Goal: Task Accomplishment & Management: Manage account settings

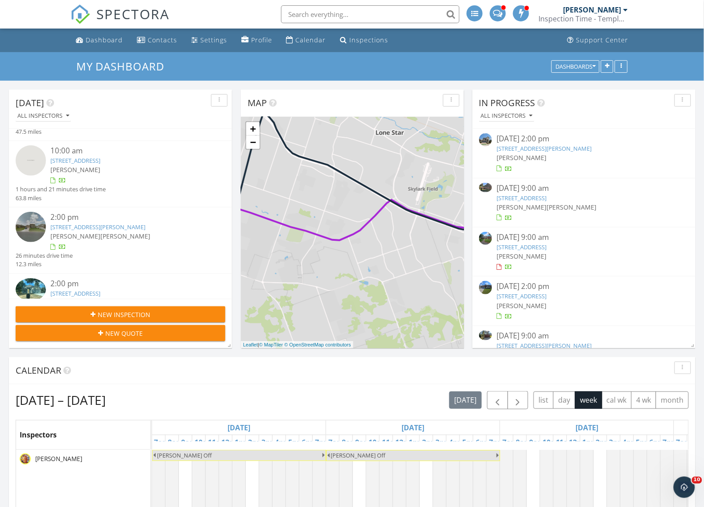
scroll to position [208, 0]
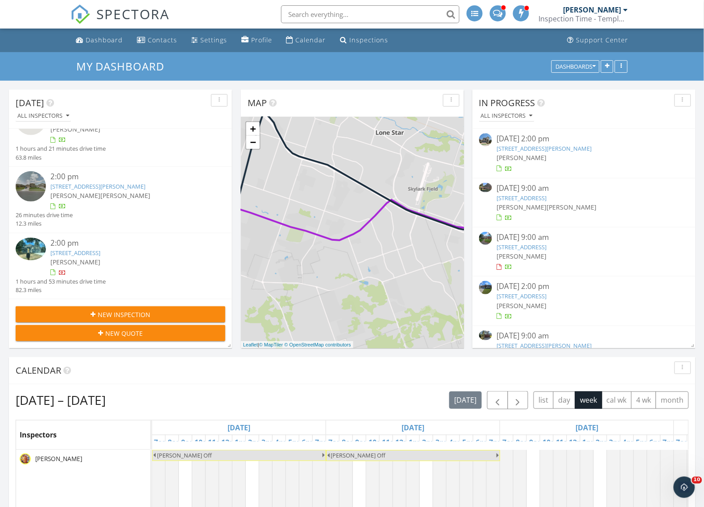
click at [603, 16] on div "Inspection Time - Temple/Waco" at bounding box center [583, 18] width 89 height 9
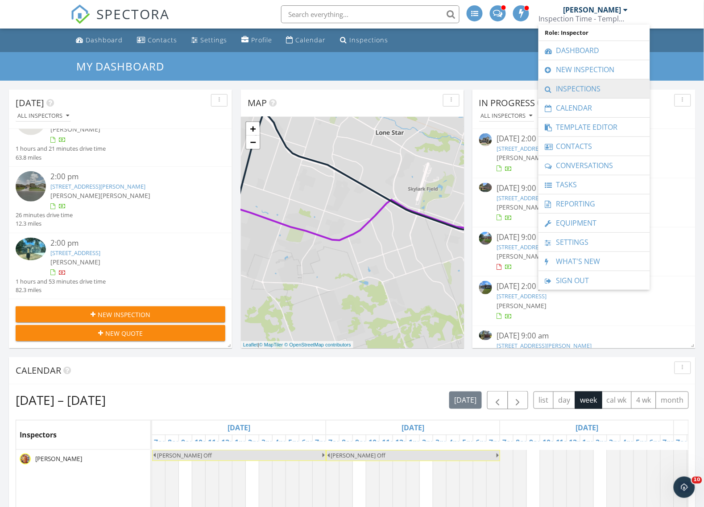
click at [584, 87] on link "Inspections" at bounding box center [594, 88] width 103 height 19
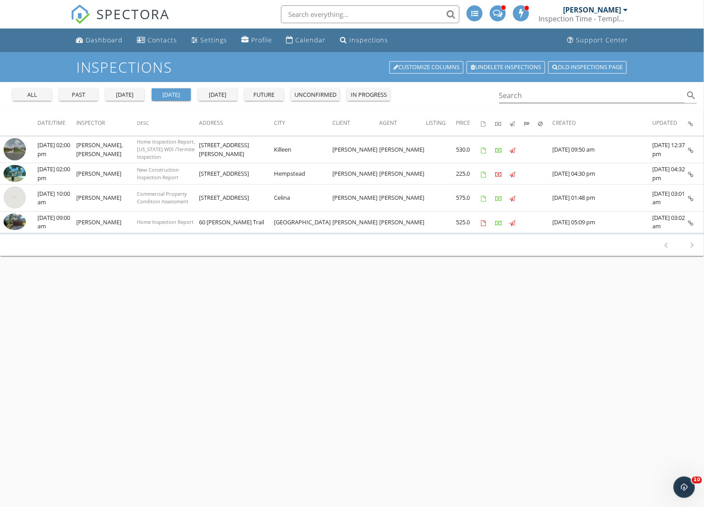
click at [81, 92] on div "past" at bounding box center [78, 95] width 32 height 9
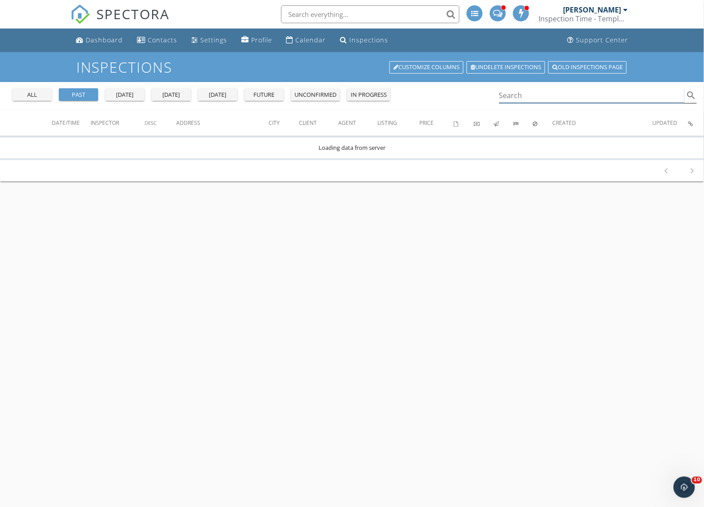
click at [525, 96] on input "Search" at bounding box center [591, 95] width 185 height 15
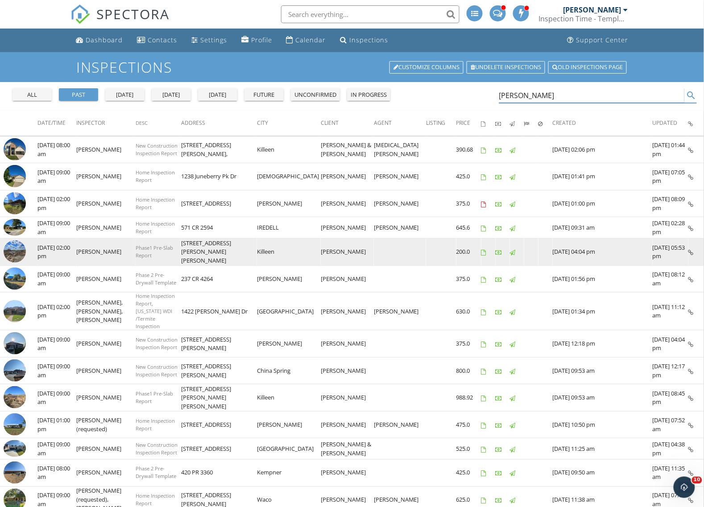
type input "kris"
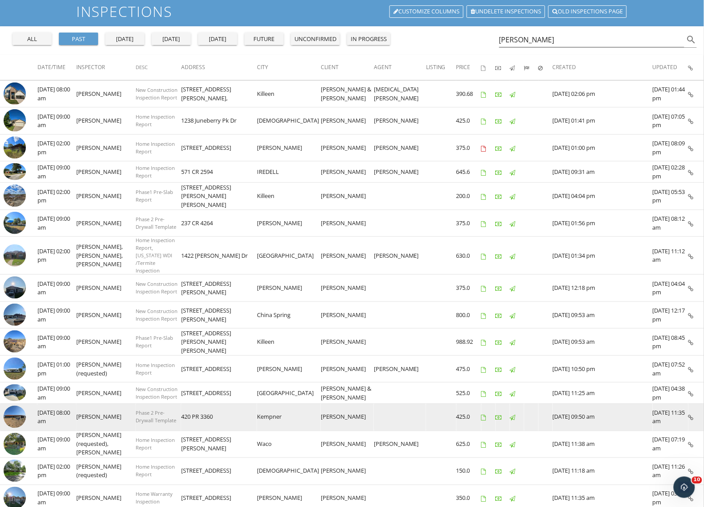
scroll to position [112, 0]
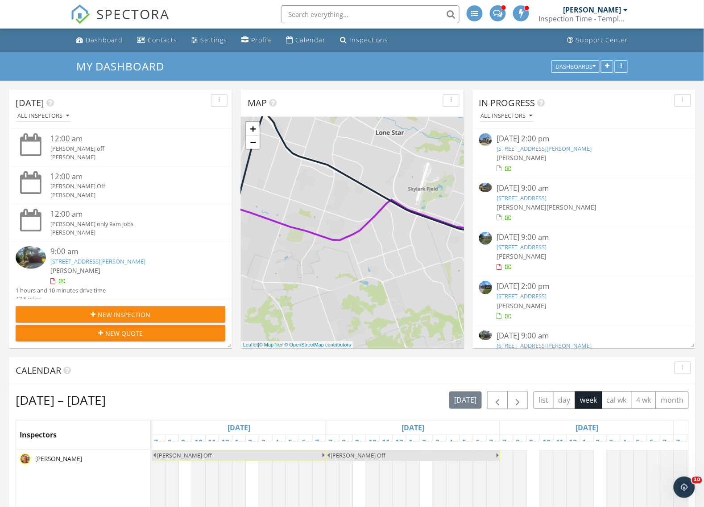
click at [596, 14] on div "Inspection Time - Temple/Waco" at bounding box center [583, 18] width 89 height 9
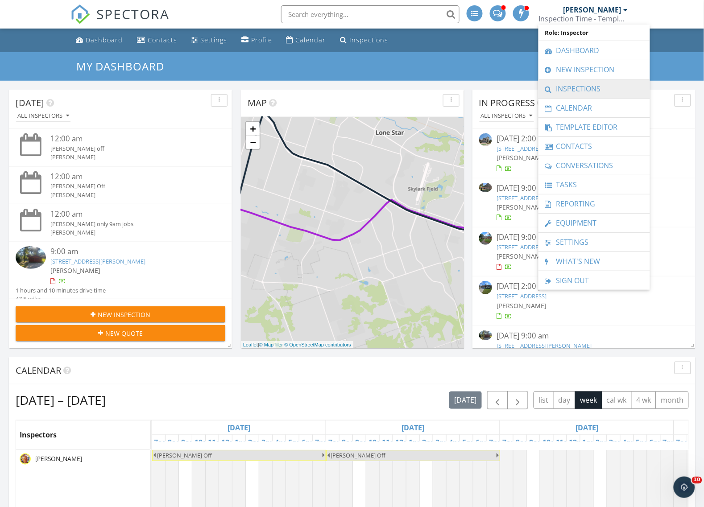
click at [588, 90] on link "Inspections" at bounding box center [594, 88] width 103 height 19
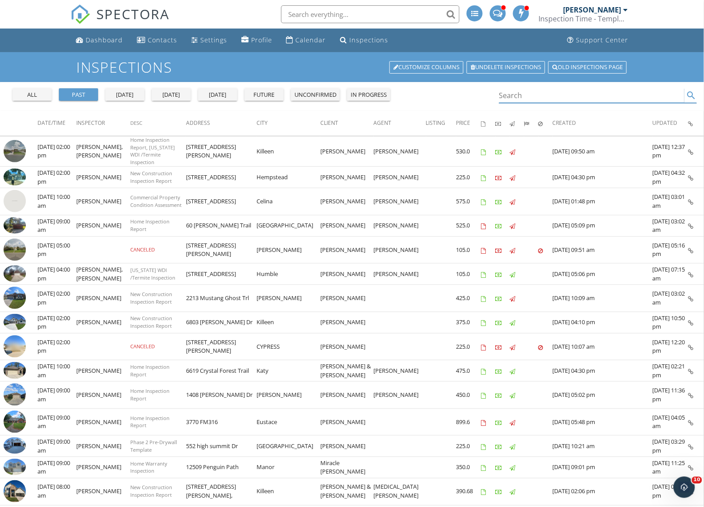
click at [515, 96] on input "Search" at bounding box center [591, 95] width 185 height 15
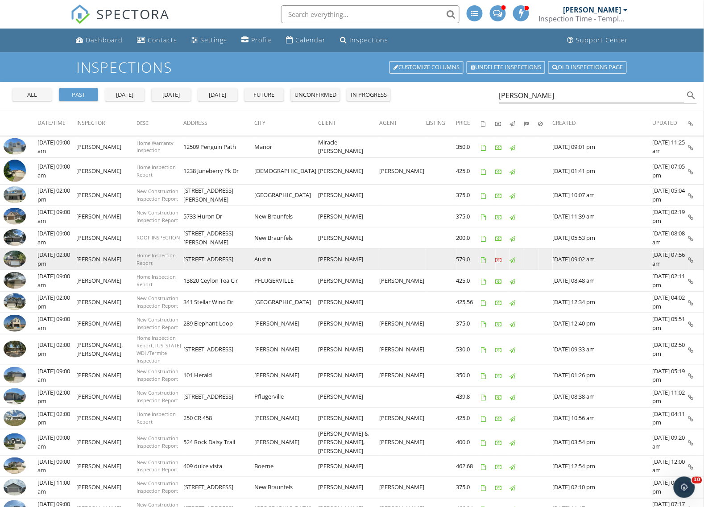
click at [23, 260] on img at bounding box center [15, 259] width 22 height 17
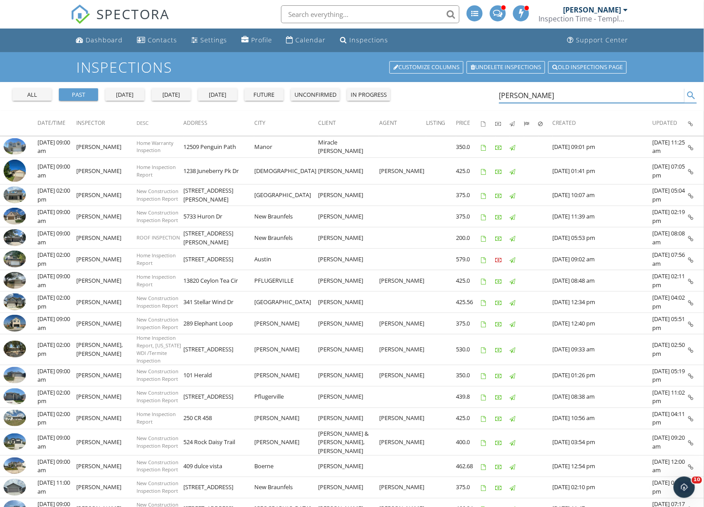
drag, startPoint x: 567, startPoint y: 96, endPoint x: 345, endPoint y: 112, distance: 223.2
click at [346, 112] on div "all past yesterday today tomorrow future unconfirmed in progress carol search D…" at bounding box center [352, 412] width 704 height 660
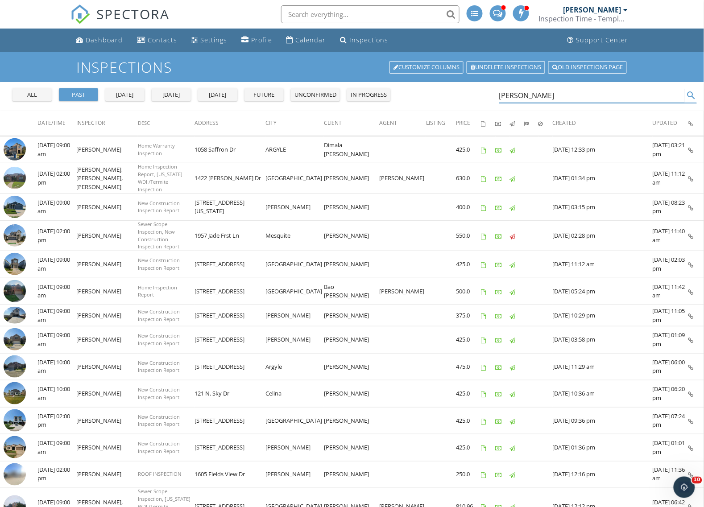
drag, startPoint x: 533, startPoint y: 94, endPoint x: 370, endPoint y: 90, distance: 162.9
click at [371, 90] on div "all past yesterday today tomorrow future unconfirmed in progress Randy search" at bounding box center [352, 96] width 704 height 29
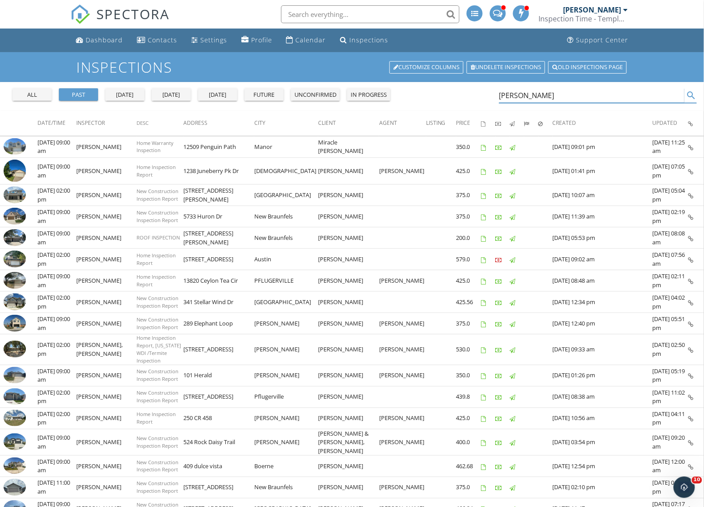
drag, startPoint x: 531, startPoint y: 96, endPoint x: 445, endPoint y: 96, distance: 85.7
click at [445, 96] on div "all past yesterday today tomorrow future unconfirmed in progress carol search" at bounding box center [352, 96] width 704 height 29
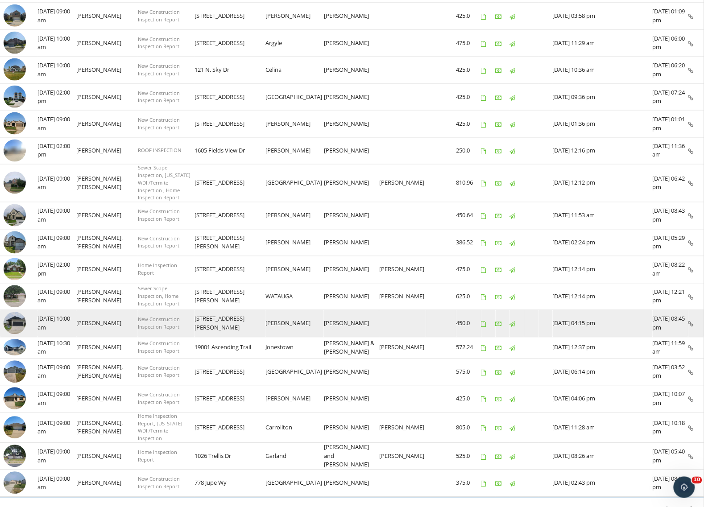
scroll to position [366, 0]
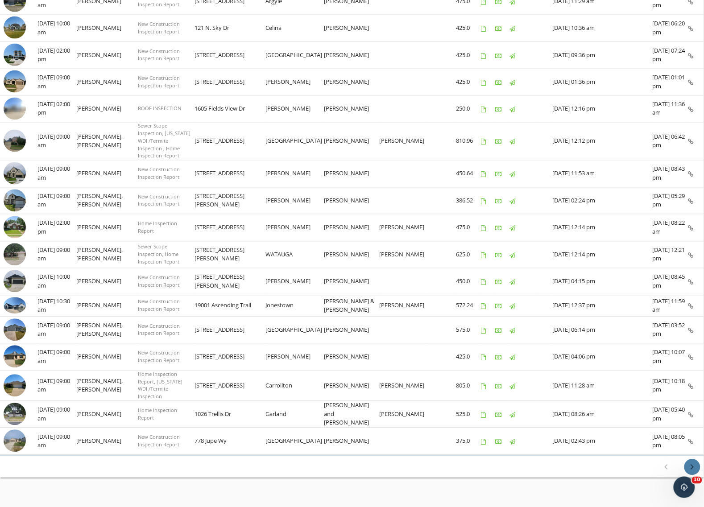
click at [693, 462] on icon "chevron_right" at bounding box center [692, 467] width 11 height 11
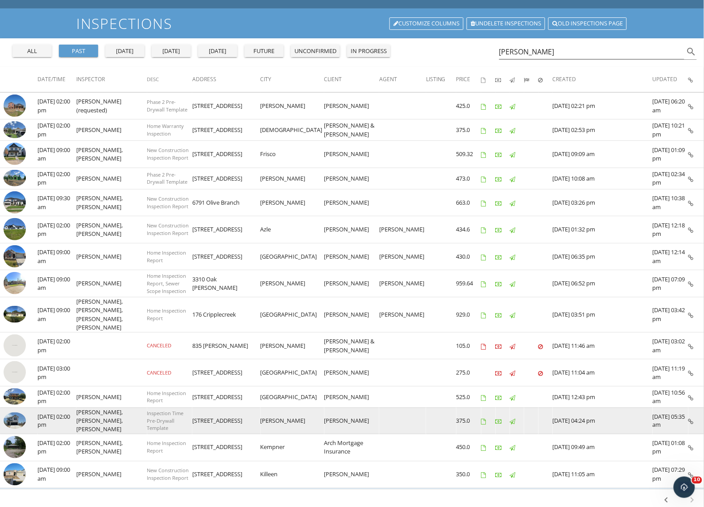
scroll to position [97, 0]
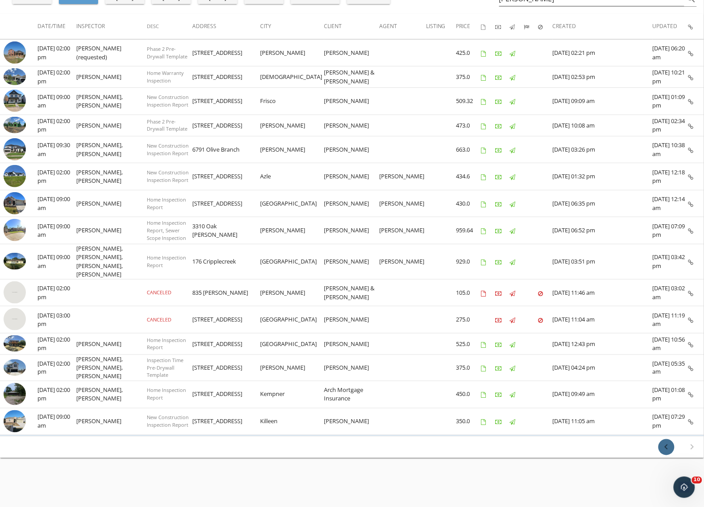
click at [670, 442] on icon "chevron_left" at bounding box center [666, 447] width 11 height 11
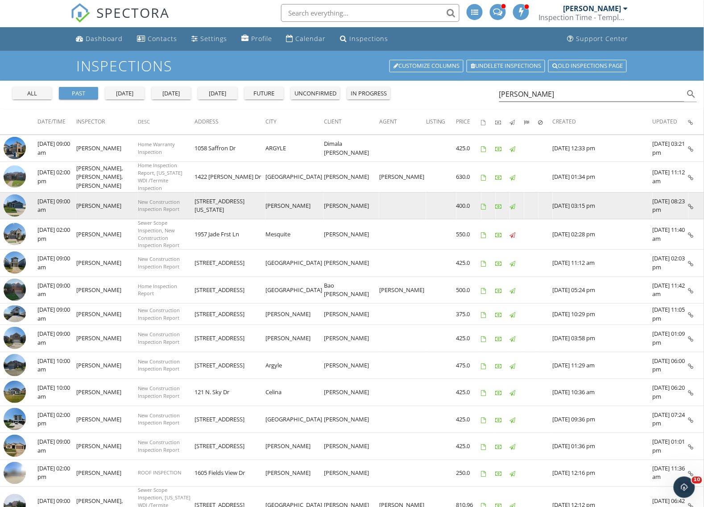
scroll to position [0, 0]
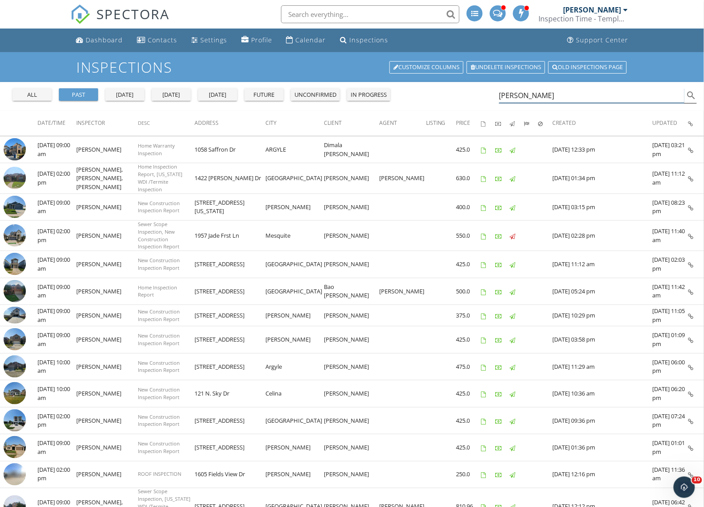
click at [570, 94] on input "randy" at bounding box center [591, 95] width 185 height 15
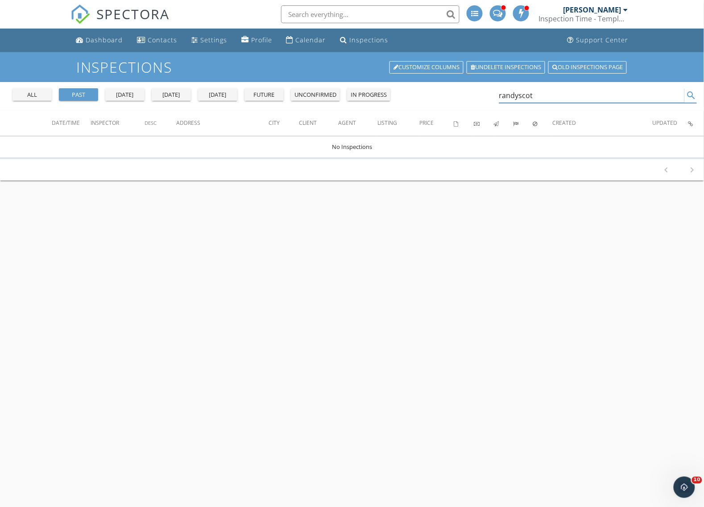
click at [517, 98] on input "randyscot" at bounding box center [591, 95] width 185 height 15
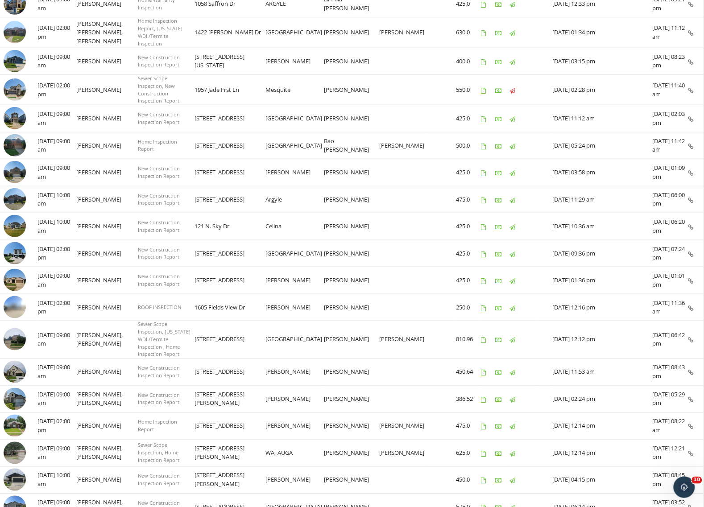
scroll to position [56, 0]
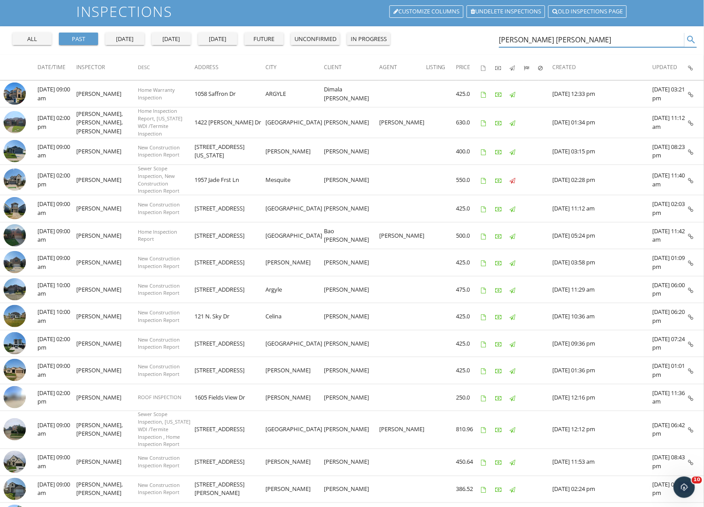
click at [548, 42] on input "randy scot" at bounding box center [591, 40] width 185 height 15
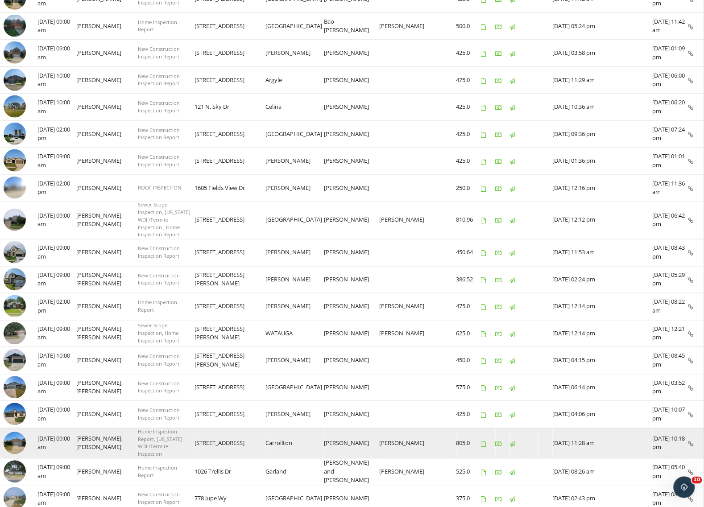
scroll to position [321, 0]
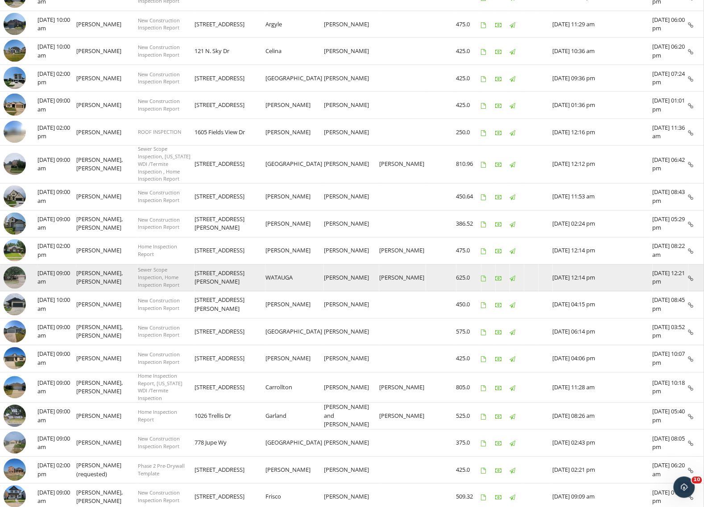
click at [73, 272] on td "08/30/2025 09:00 am" at bounding box center [56, 278] width 39 height 27
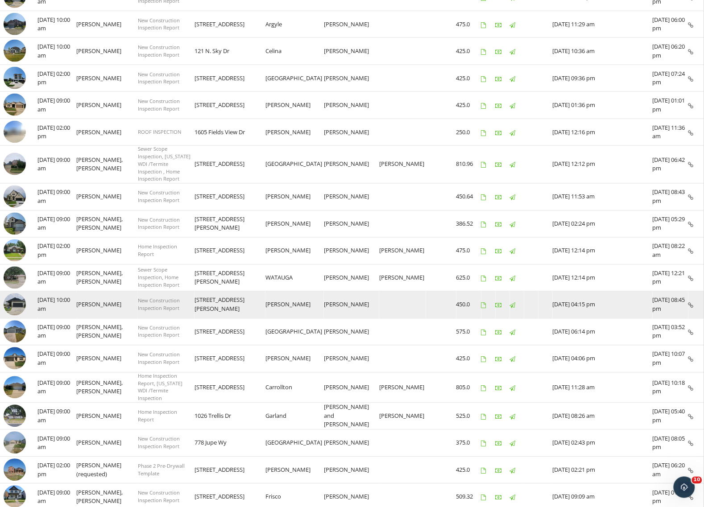
click at [67, 292] on td "08/25/2025 10:00 am" at bounding box center [56, 305] width 39 height 27
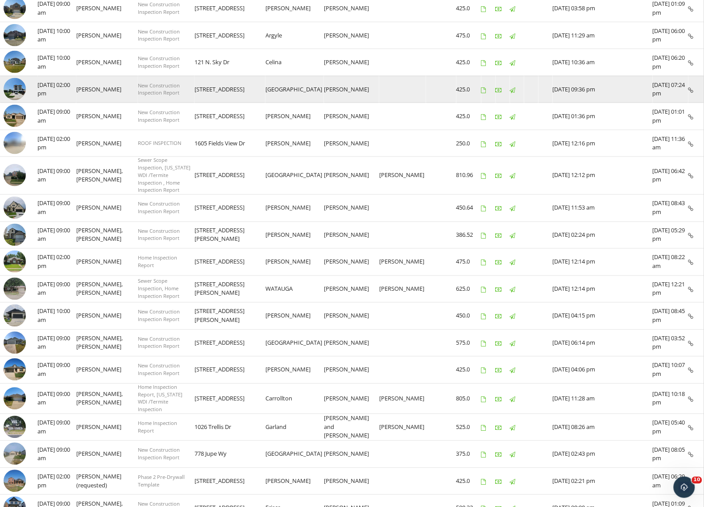
scroll to position [98, 0]
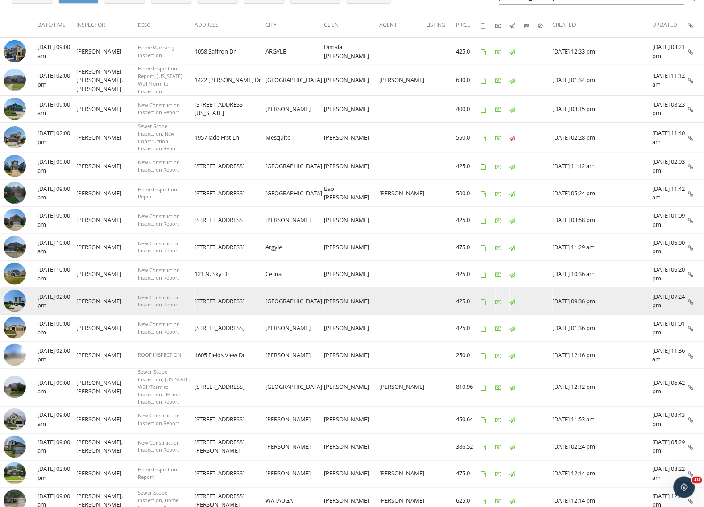
click at [97, 302] on td "[PERSON_NAME]" at bounding box center [107, 301] width 62 height 27
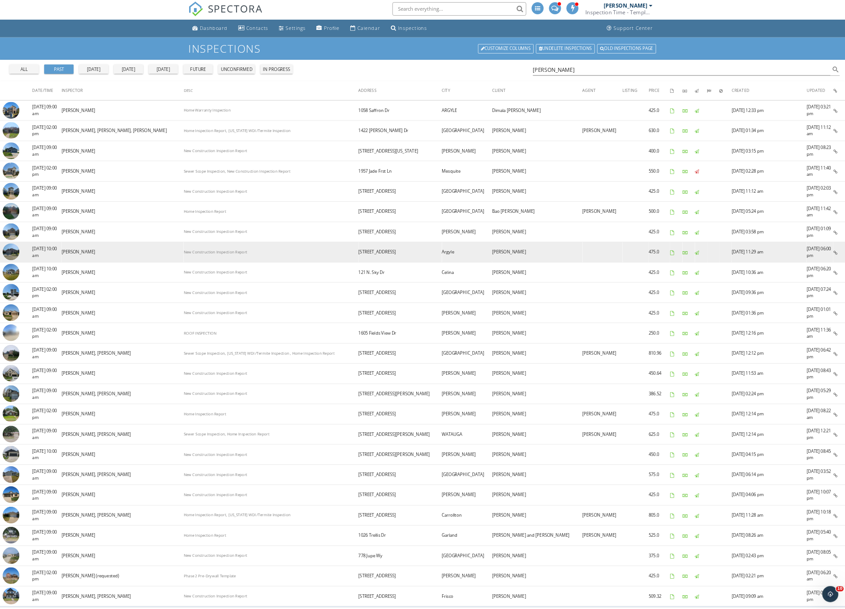
scroll to position [0, 0]
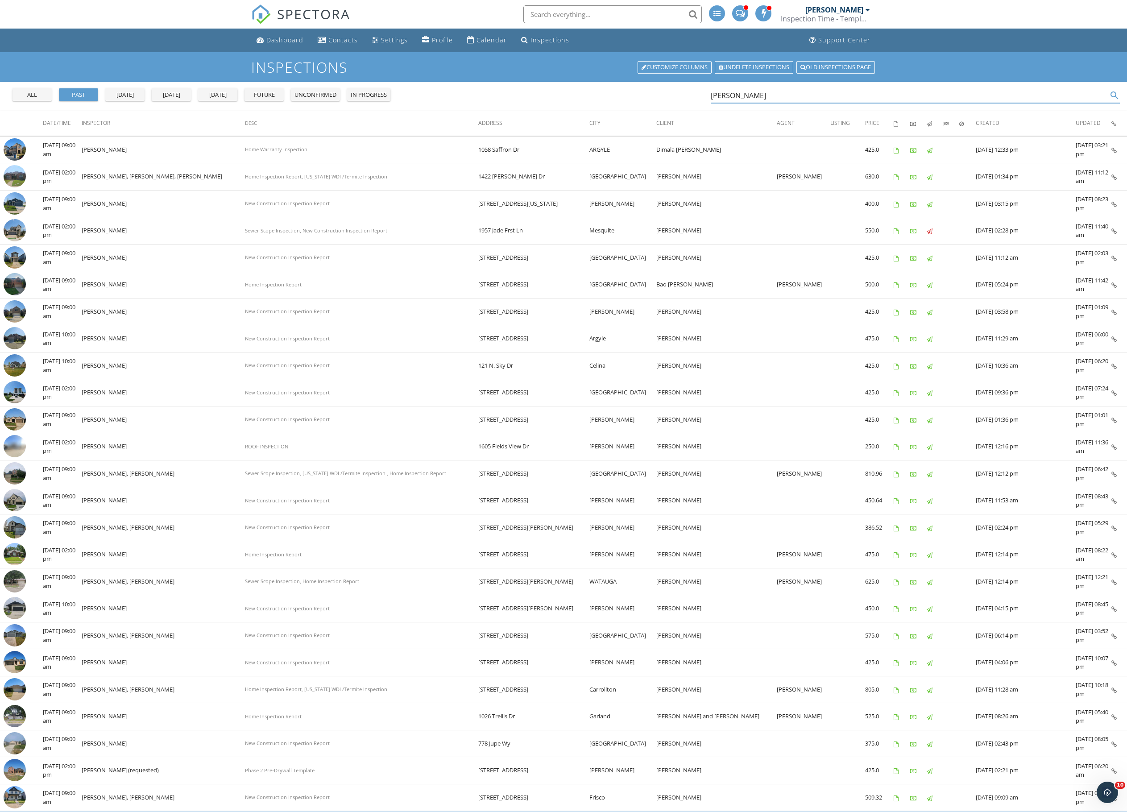
click at [704, 98] on input "randy scott" at bounding box center [909, 95] width 397 height 15
drag, startPoint x: 787, startPoint y: 97, endPoint x: 415, endPoint y: 88, distance: 372.3
click at [415, 88] on div "all past yesterday today tomorrow future unconfirmed in progress randy scott se…" at bounding box center [563, 96] width 1127 height 29
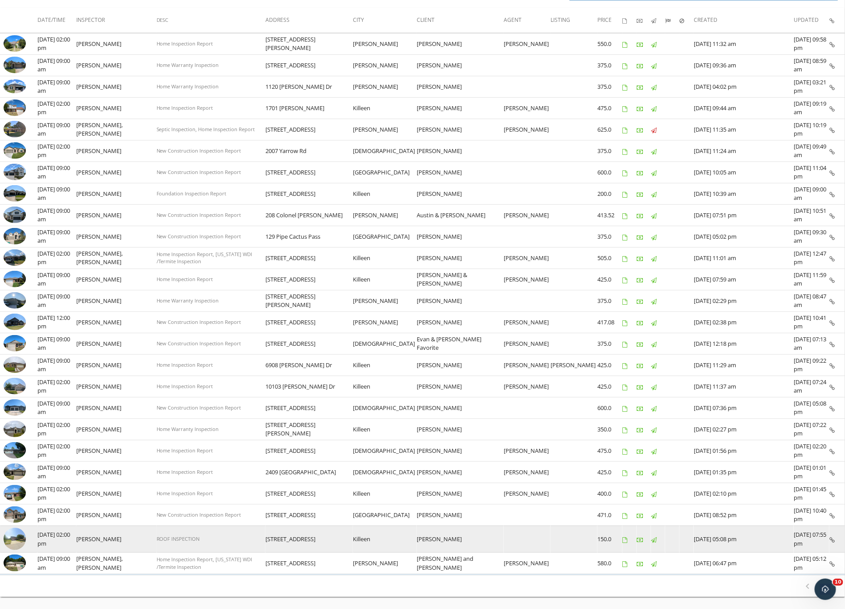
scroll to position [134, 0]
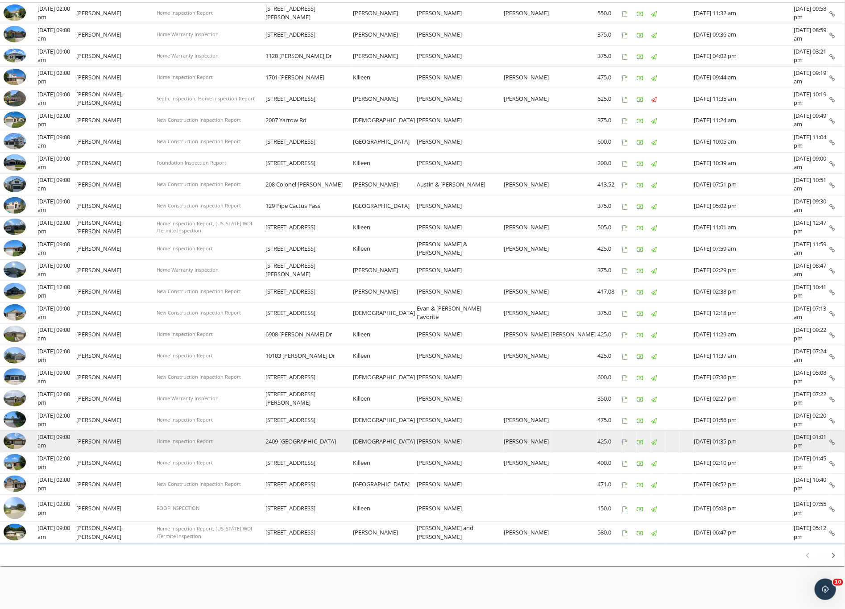
type input "Robert luis"
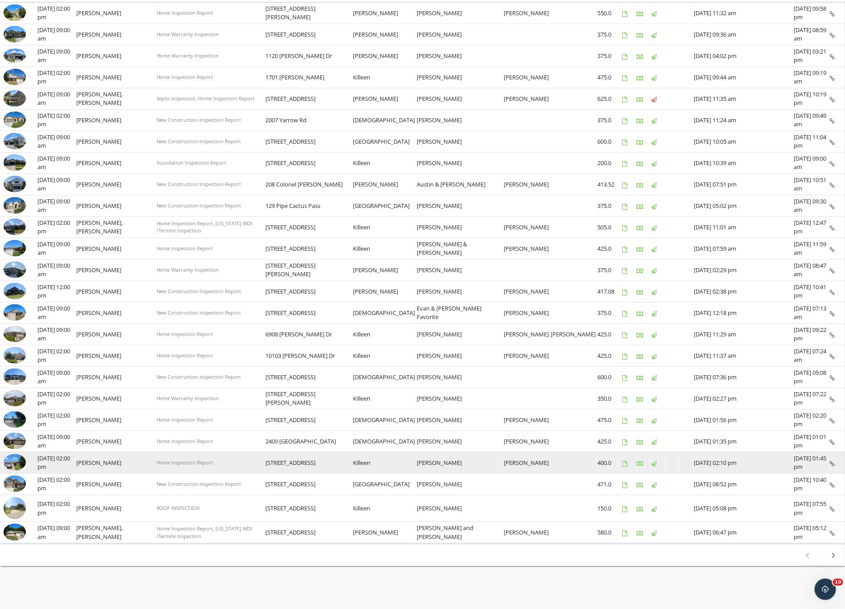
scroll to position [146, 0]
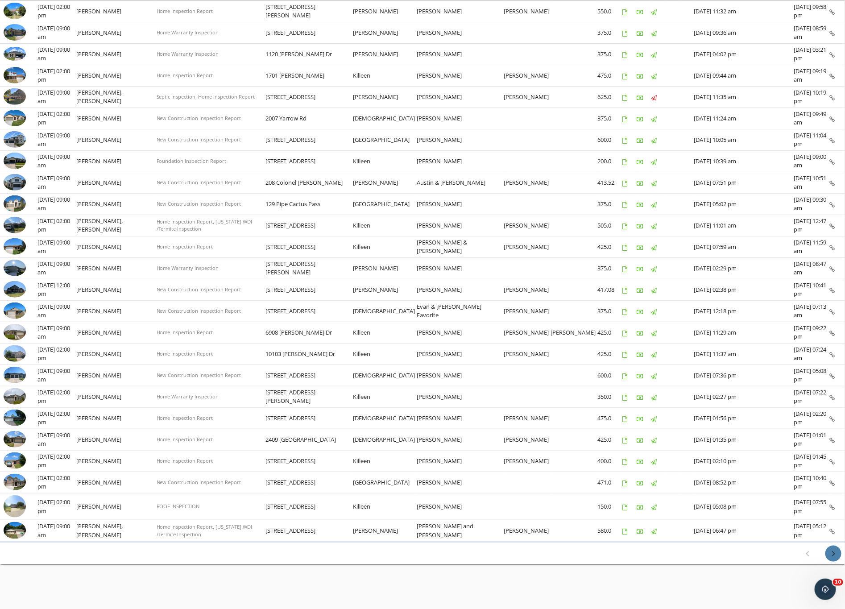
click at [704, 507] on icon "chevron_right" at bounding box center [833, 553] width 11 height 11
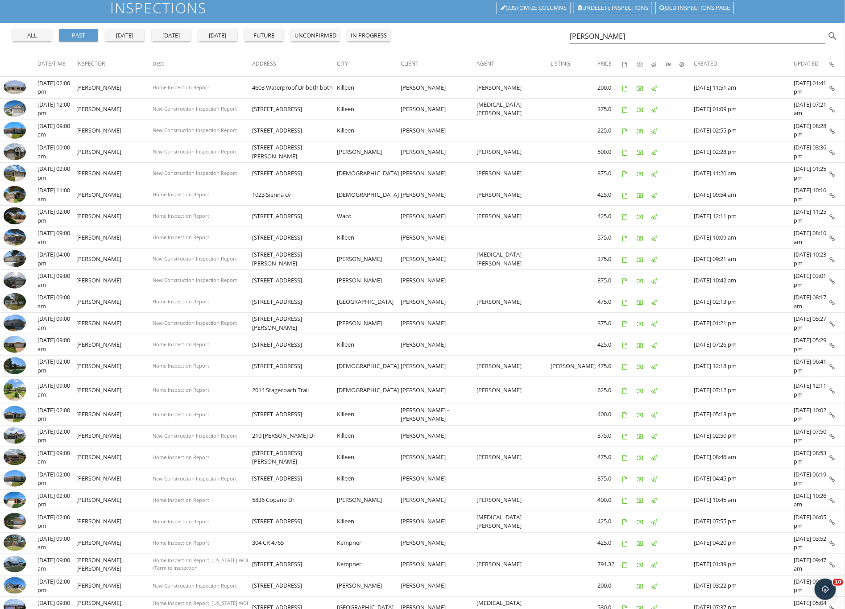
scroll to position [147, 0]
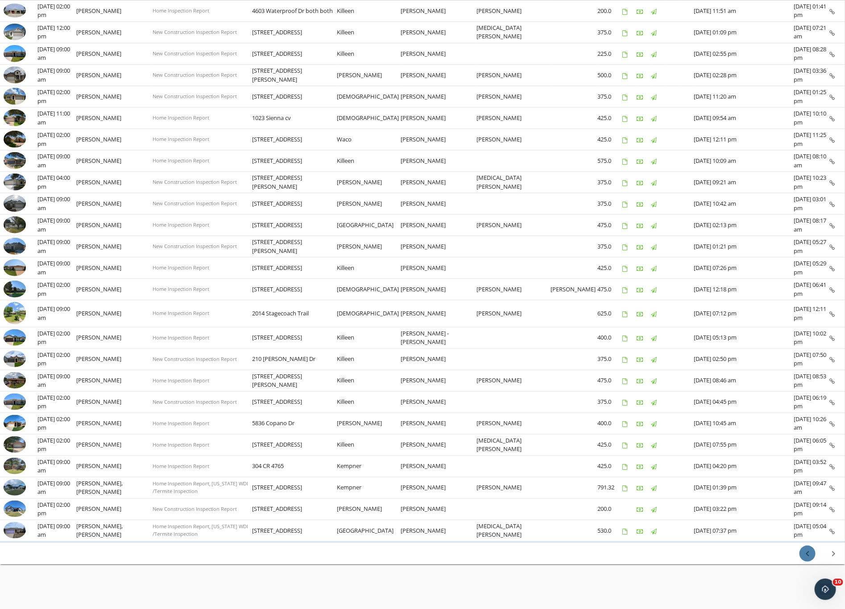
click at [704, 507] on icon "chevron_left" at bounding box center [807, 553] width 11 height 11
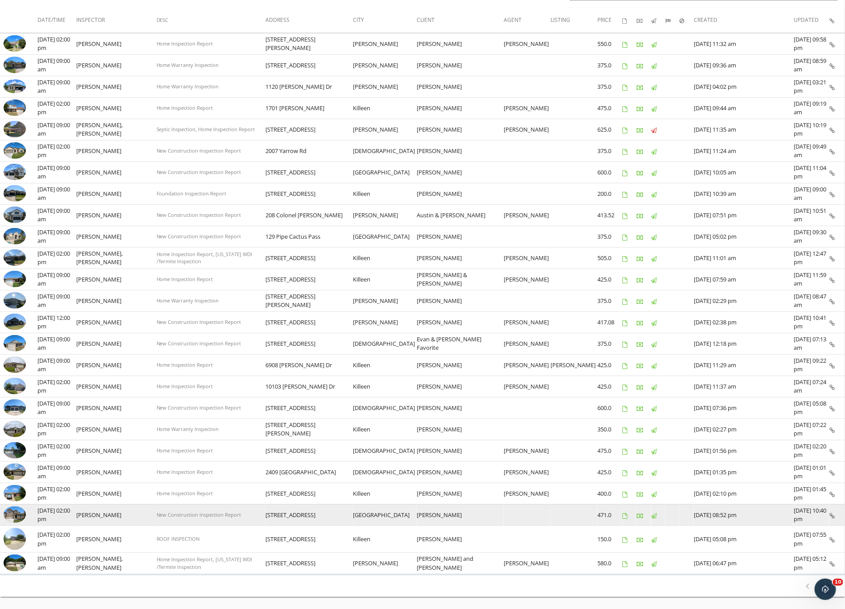
scroll to position [79, 0]
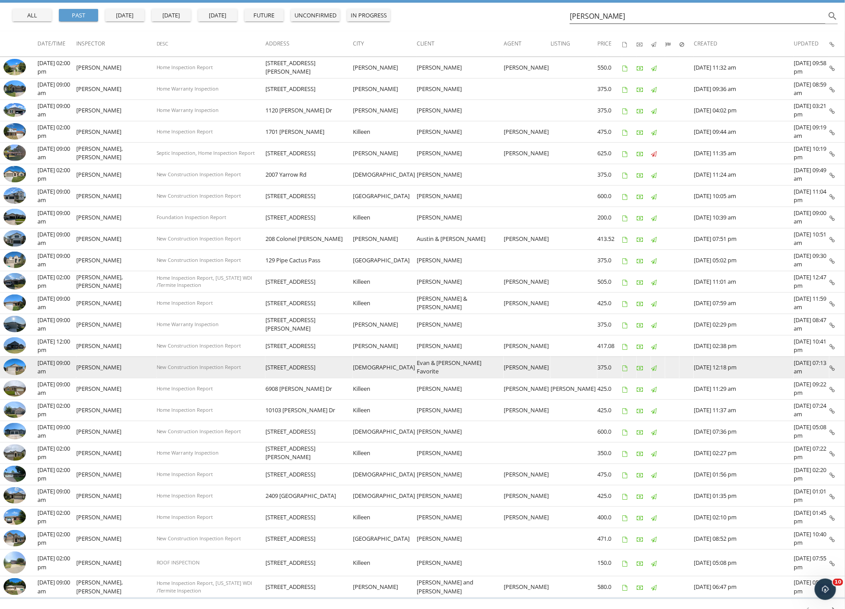
click at [14, 374] on img at bounding box center [15, 367] width 22 height 17
click at [123, 375] on td "[PERSON_NAME]" at bounding box center [116, 367] width 80 height 21
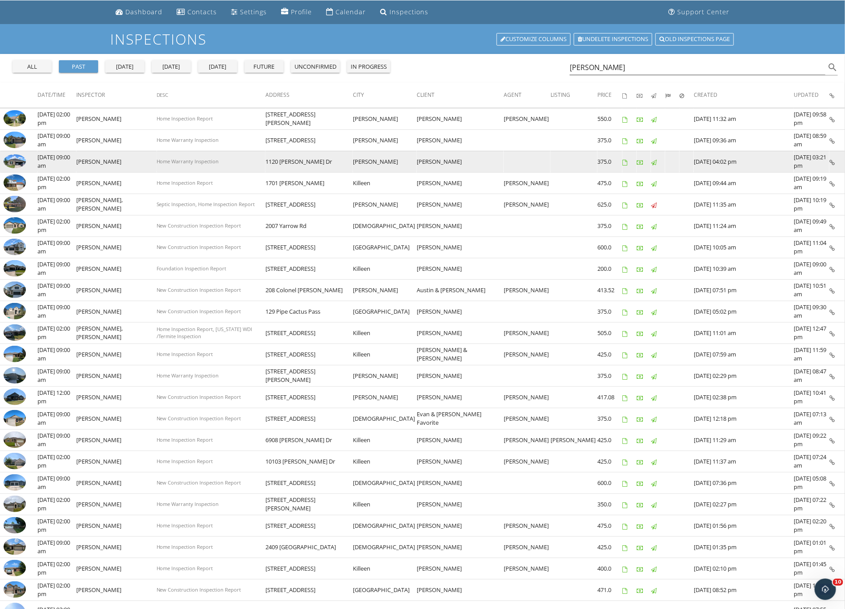
scroll to position [0, 0]
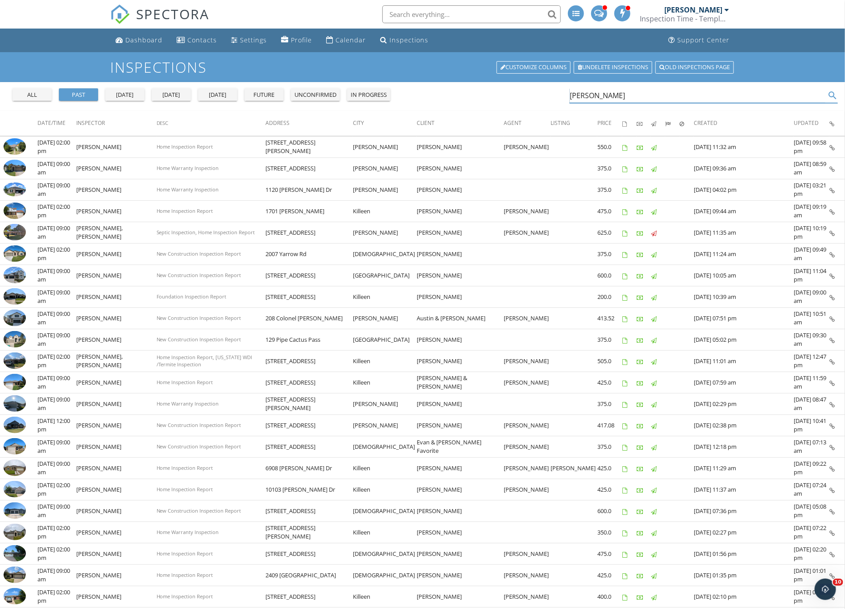
drag, startPoint x: 606, startPoint y: 94, endPoint x: 467, endPoint y: 86, distance: 138.6
click at [467, 86] on div "all past yesterday today tomorrow future unconfirmed in progress Robert luis se…" at bounding box center [422, 96] width 845 height 29
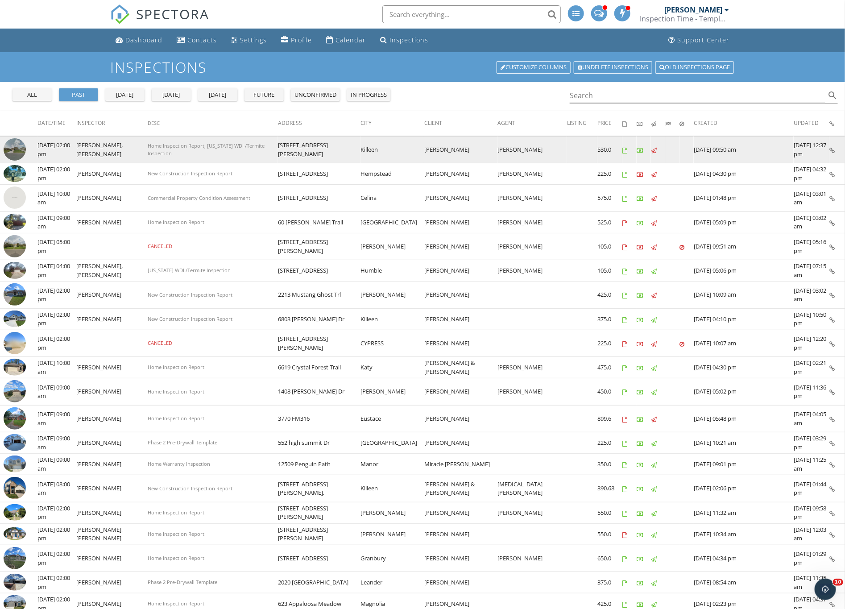
drag, startPoint x: 821, startPoint y: 532, endPoint x: 9, endPoint y: 138, distance: 901.8
click at [9, 138] on tbody "check_box_outline_blank 09/27/2025 02:00 pm Aaron Davis, Nicole Berheim Home In…" at bounding box center [422, 431] width 845 height 591
copy tbody "09/27/2025 02:00 pm Aaron Davis, Nicole Berheim Home Inspection Report, Texas W…"
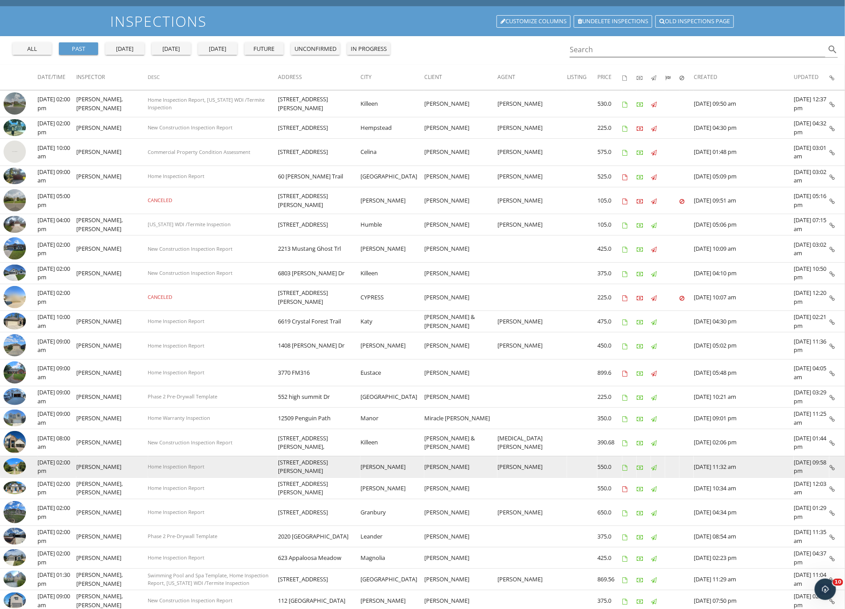
scroll to position [196, 0]
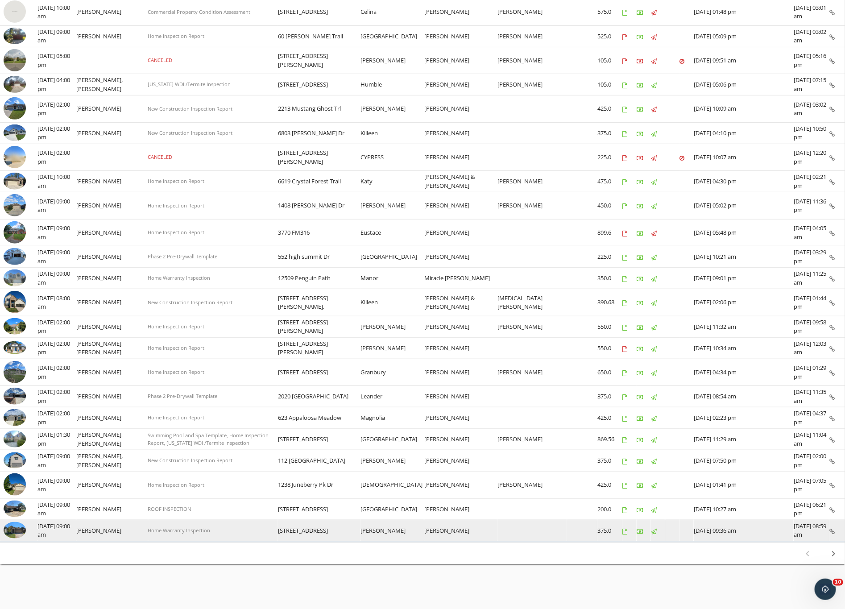
click at [231, 507] on td "Home Warranty Inspection" at bounding box center [213, 530] width 130 height 21
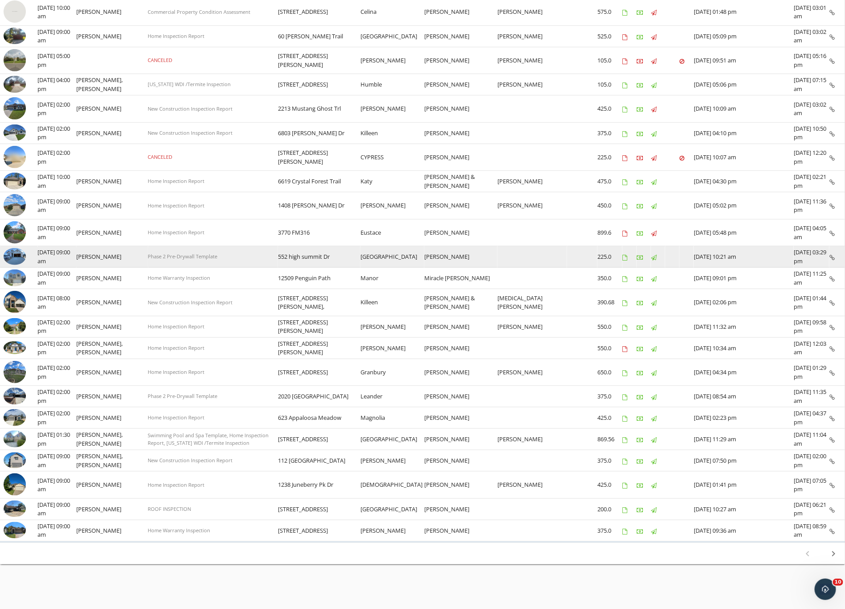
drag, startPoint x: 484, startPoint y: 528, endPoint x: 61, endPoint y: 255, distance: 503.6
click at [61, 255] on tbody "check_box_outline_blank 09/27/2025 02:00 pm Aaron Davis, Nicole Berheim Home In…" at bounding box center [422, 245] width 845 height 591
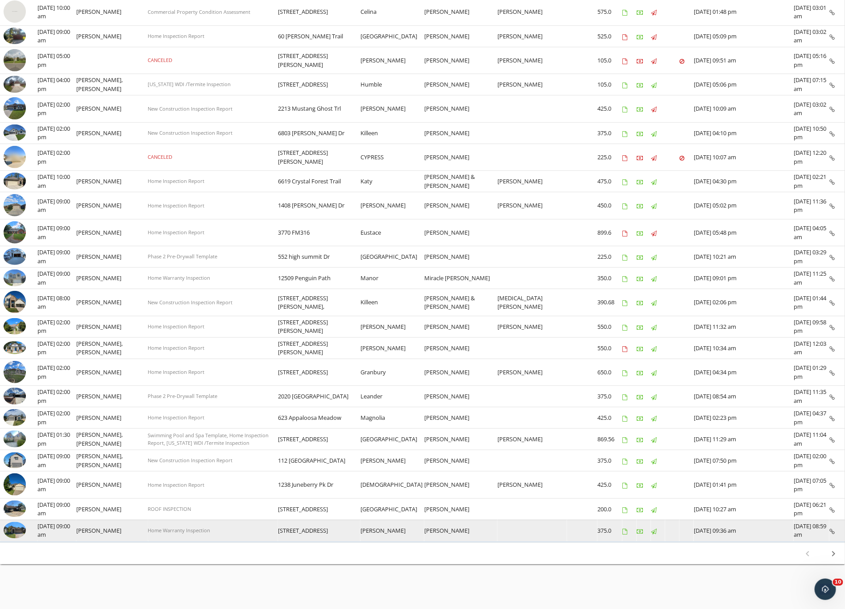
click at [222, 507] on td "Home Warranty Inspection" at bounding box center [213, 530] width 130 height 21
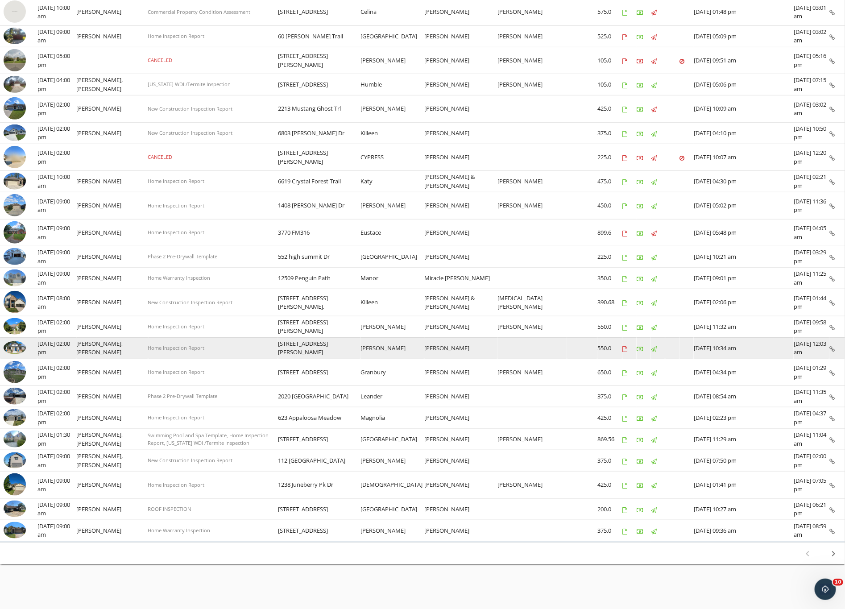
drag, startPoint x: 38, startPoint y: 533, endPoint x: 225, endPoint y: 339, distance: 269.5
click at [225, 339] on tbody "check_box_outline_blank 09/27/2025 02:00 pm Aaron Davis, Nicole Berheim Home In…" at bounding box center [422, 245] width 845 height 591
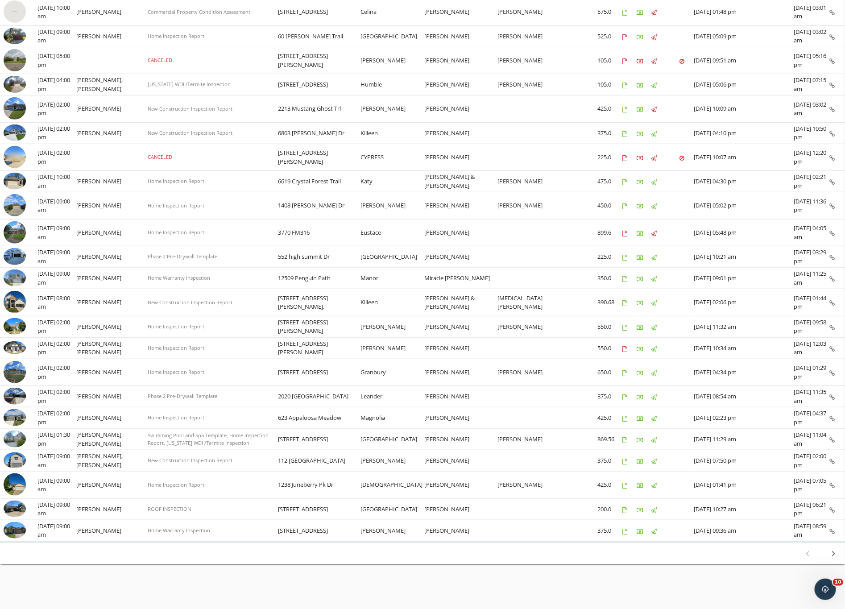
scroll to position [0, 0]
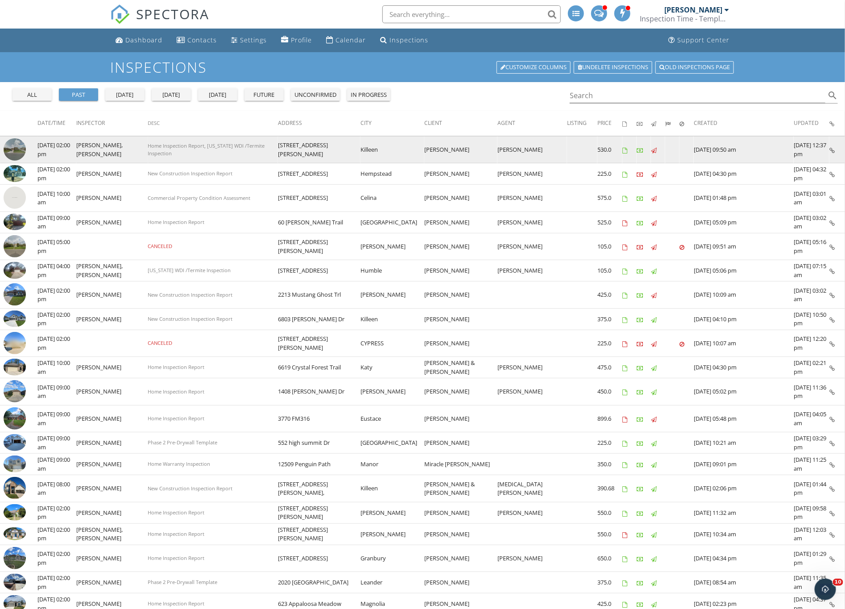
drag, startPoint x: 821, startPoint y: 535, endPoint x: 8, endPoint y: 139, distance: 903.7
click at [8, 139] on tbody "check_box_outline_blank 09/27/2025 02:00 pm Aaron Davis, Nicole Berheim Home In…" at bounding box center [422, 431] width 845 height 591
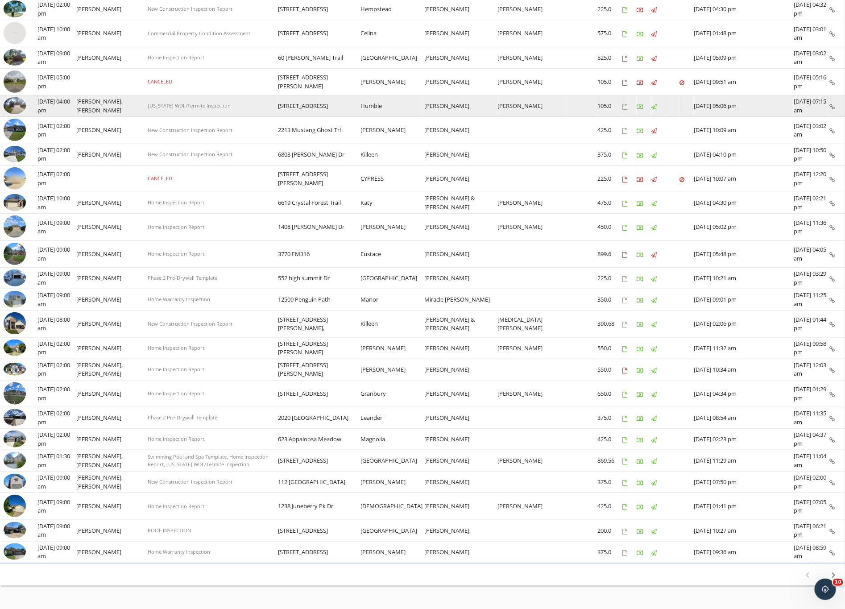
scroll to position [196, 0]
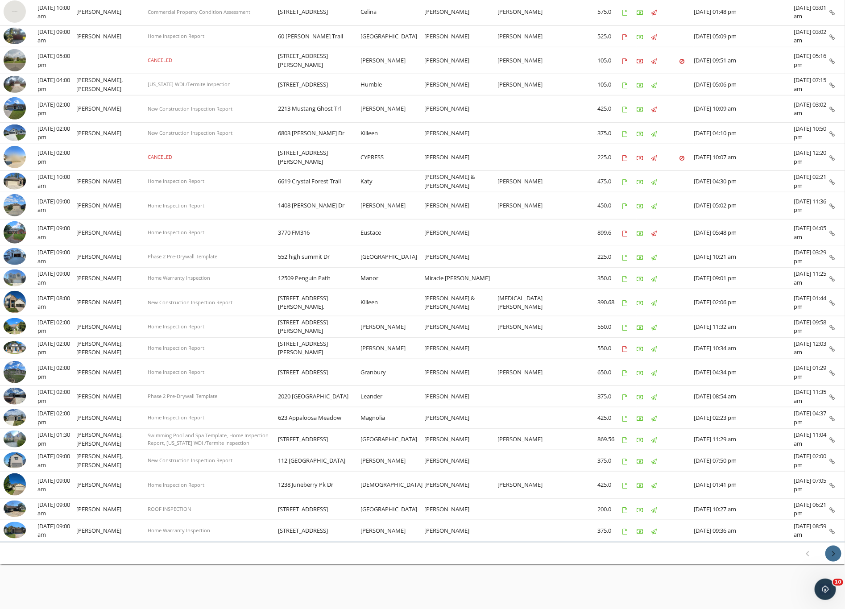
click at [704, 507] on icon "chevron_right" at bounding box center [833, 553] width 11 height 11
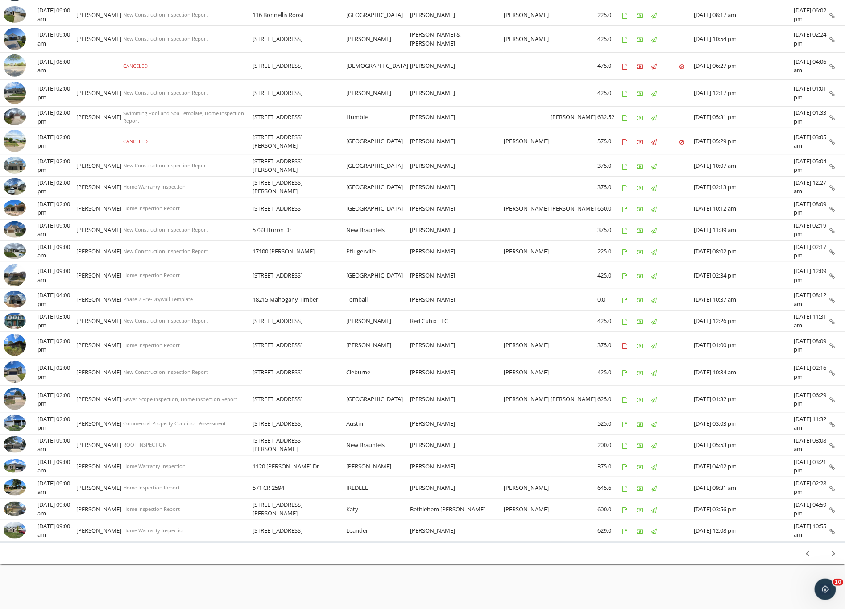
scroll to position [195, 0]
click at [704, 507] on icon "chevron_right" at bounding box center [833, 553] width 11 height 11
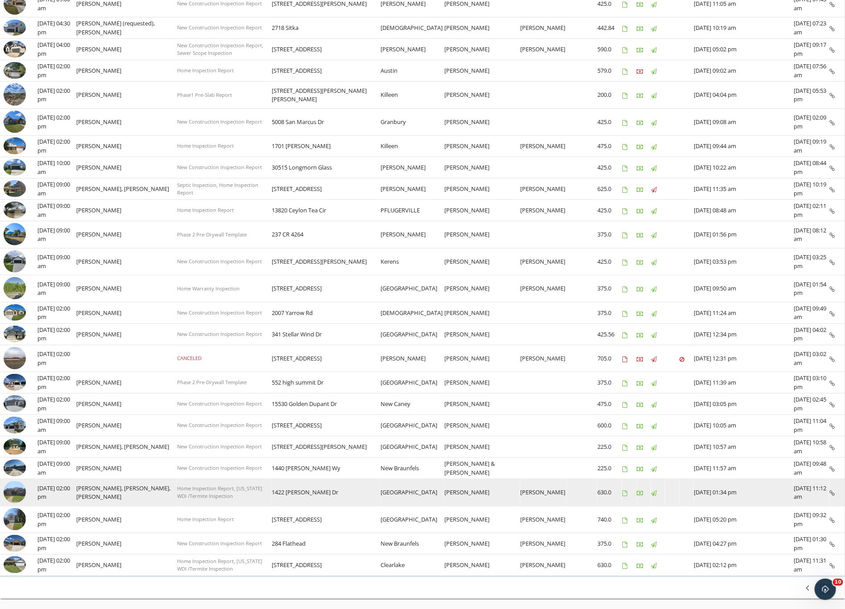
scroll to position [191, 0]
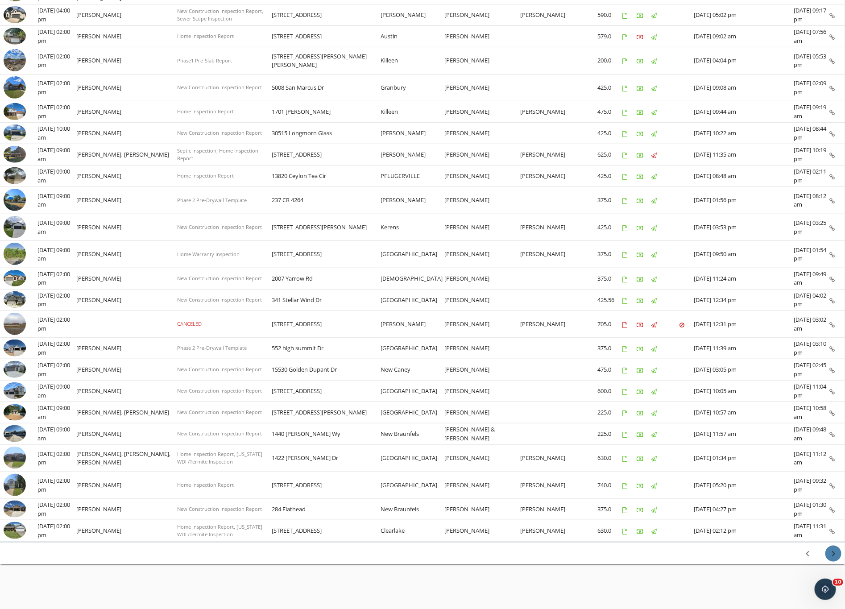
click at [704, 507] on icon "chevron_right" at bounding box center [833, 553] width 11 height 11
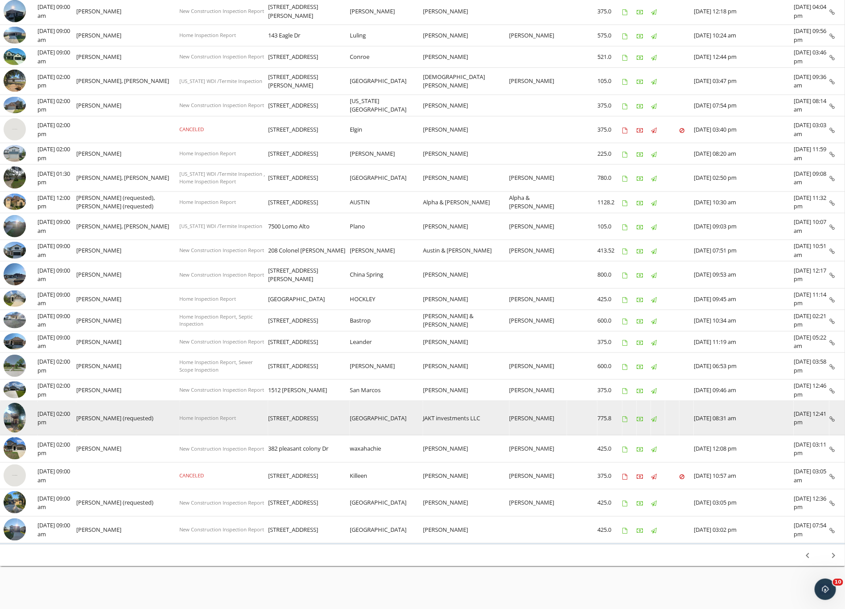
scroll to position [226, 0]
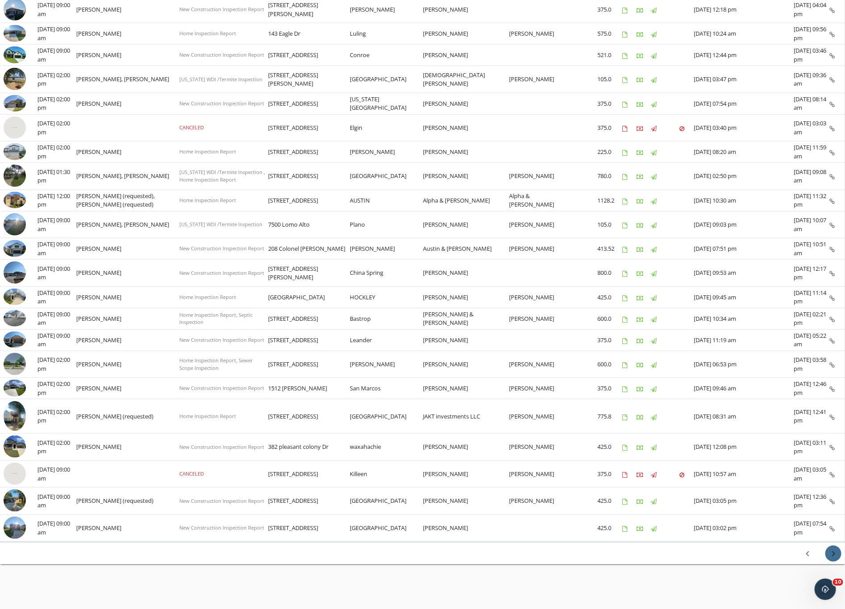
click at [704, 507] on icon "chevron_right" at bounding box center [833, 553] width 11 height 11
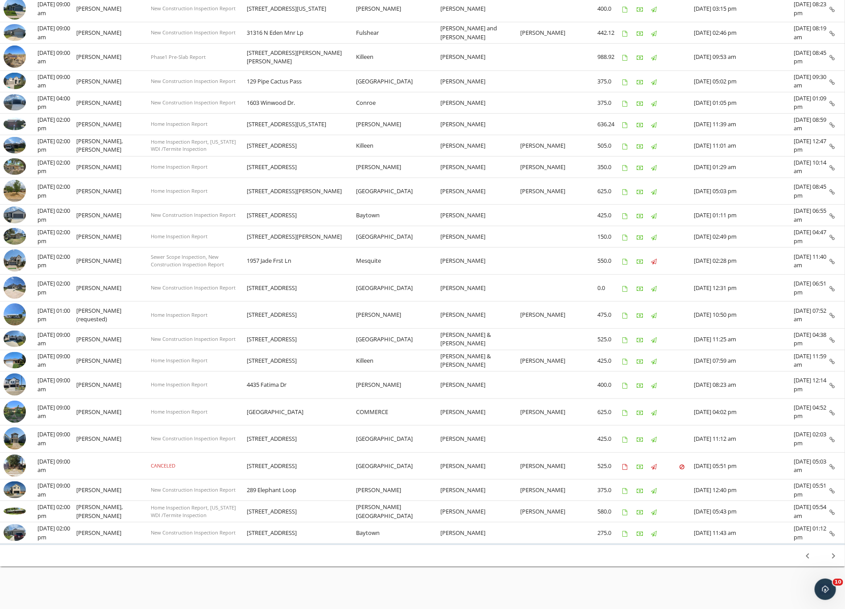
scroll to position [196, 0]
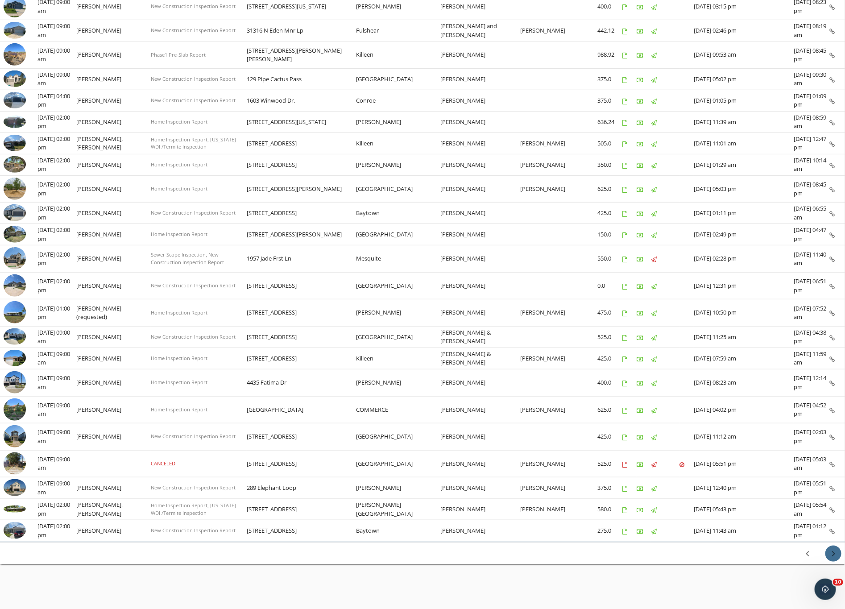
click at [704, 507] on icon "chevron_right" at bounding box center [833, 553] width 11 height 11
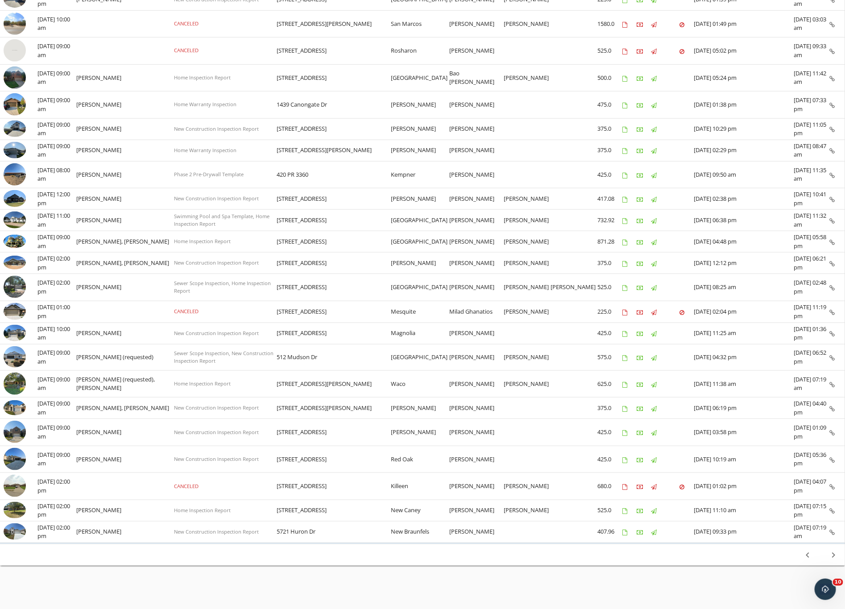
scroll to position [208, 0]
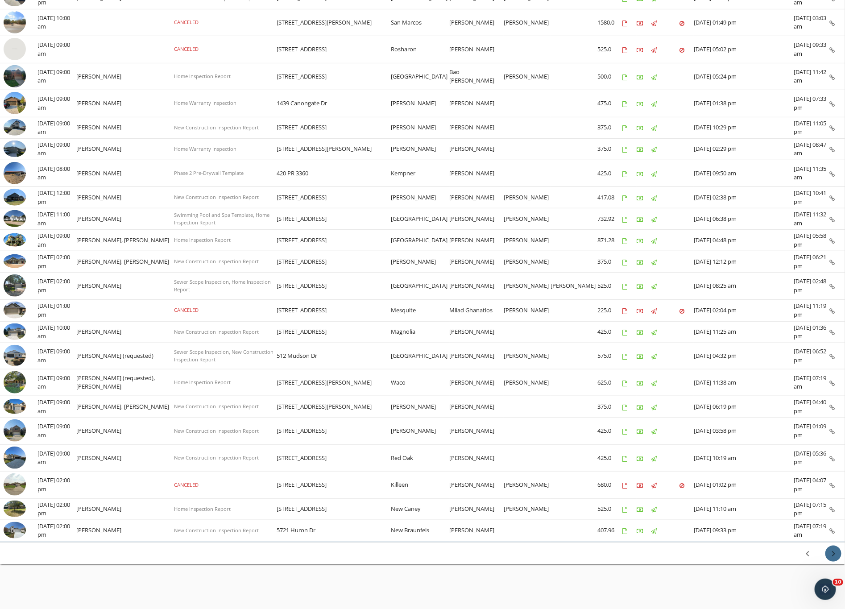
click at [704, 507] on icon "chevron_right" at bounding box center [833, 553] width 11 height 11
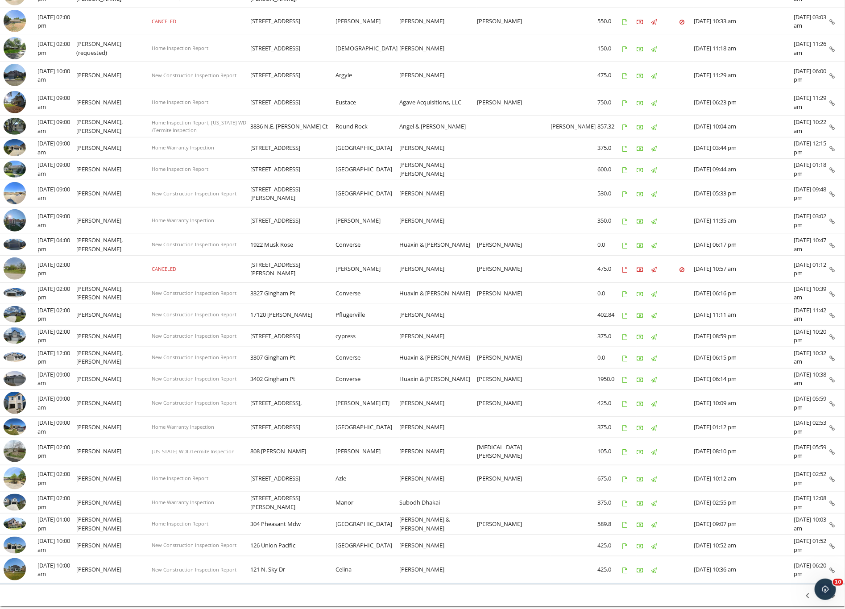
scroll to position [161, 0]
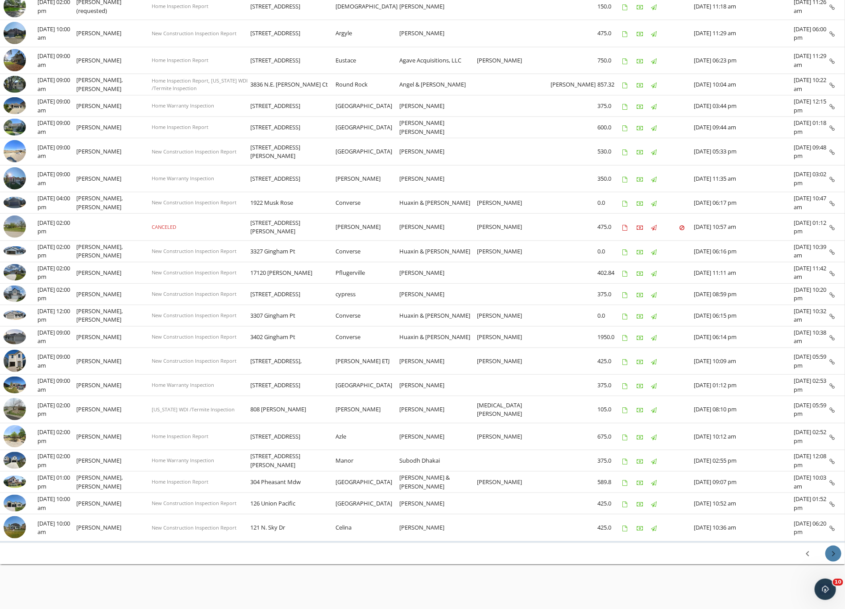
click at [704, 507] on icon "chevron_right" at bounding box center [833, 553] width 11 height 11
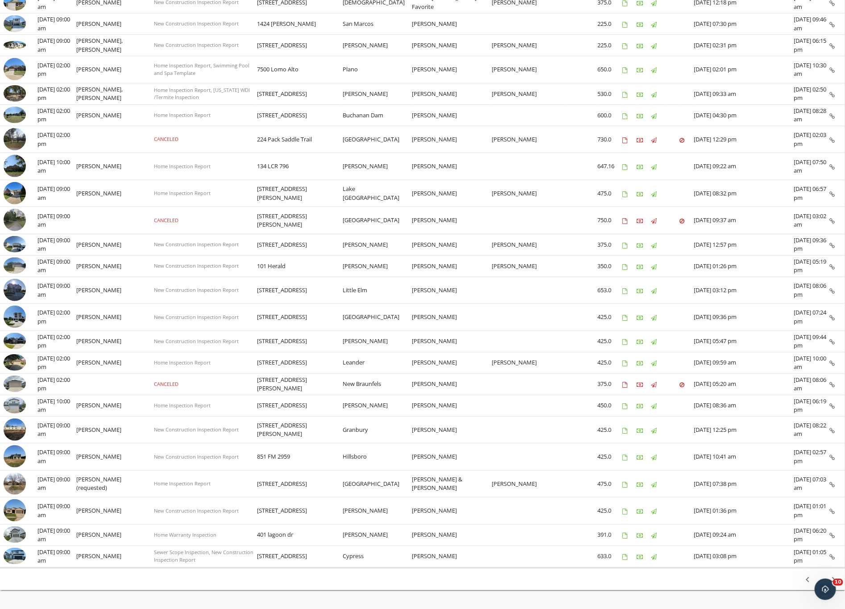
scroll to position [208, 0]
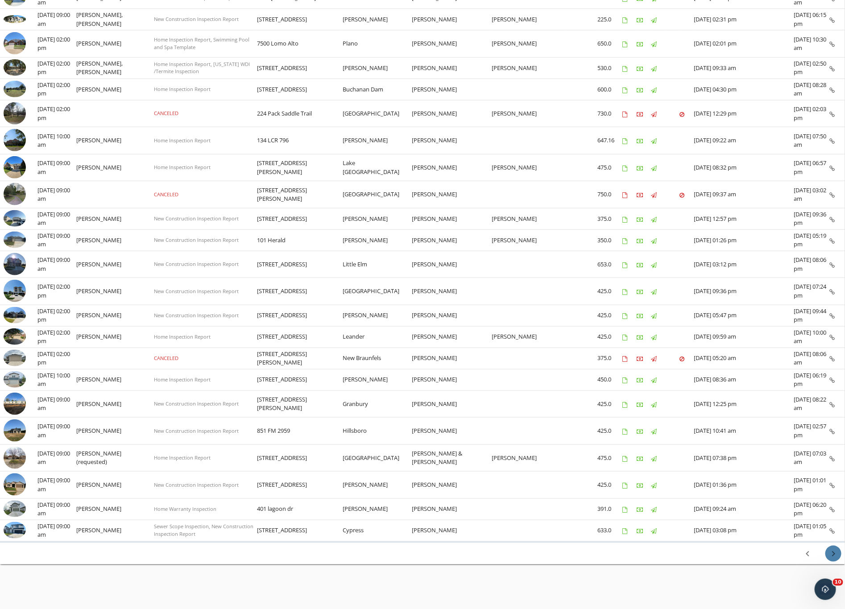
click at [704, 507] on div "chevron_right" at bounding box center [834, 553] width 16 height 11
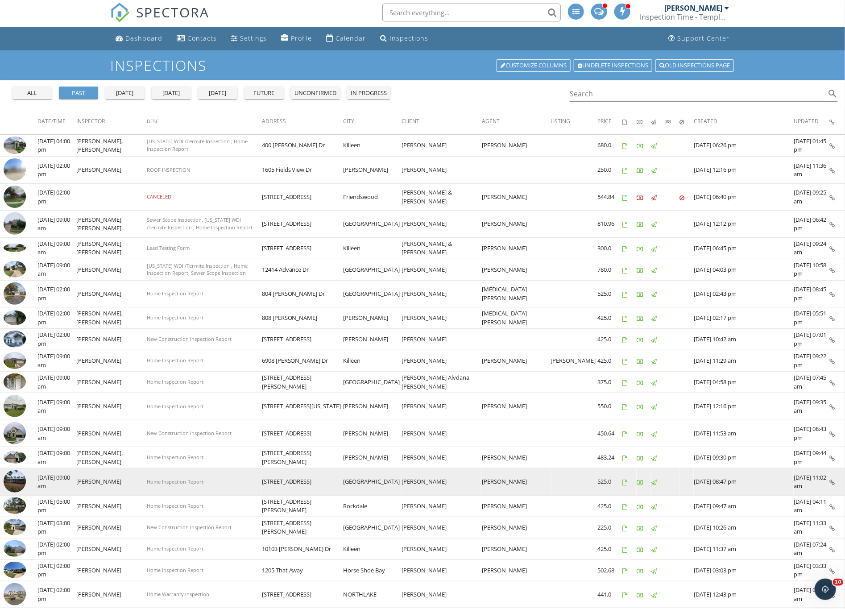
scroll to position [0, 0]
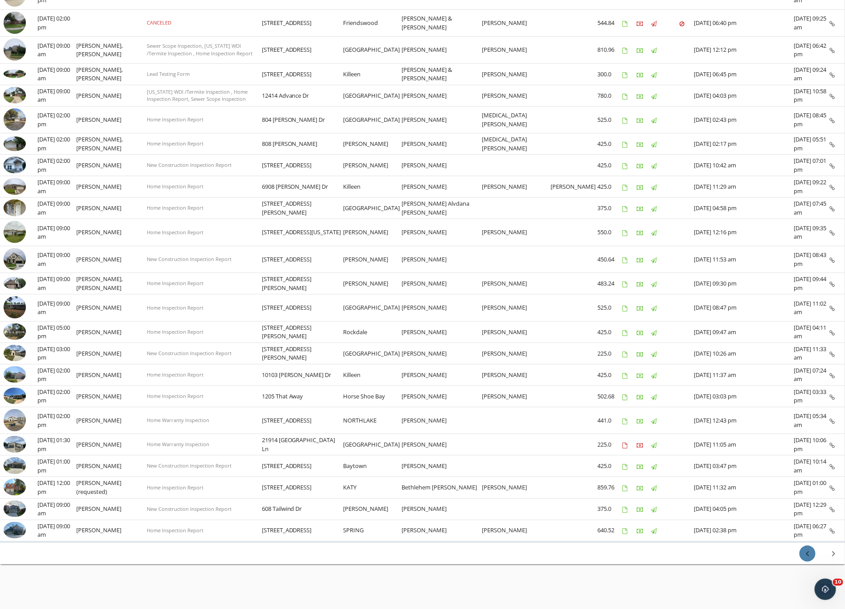
click at [704, 507] on icon "chevron_left" at bounding box center [807, 553] width 11 height 11
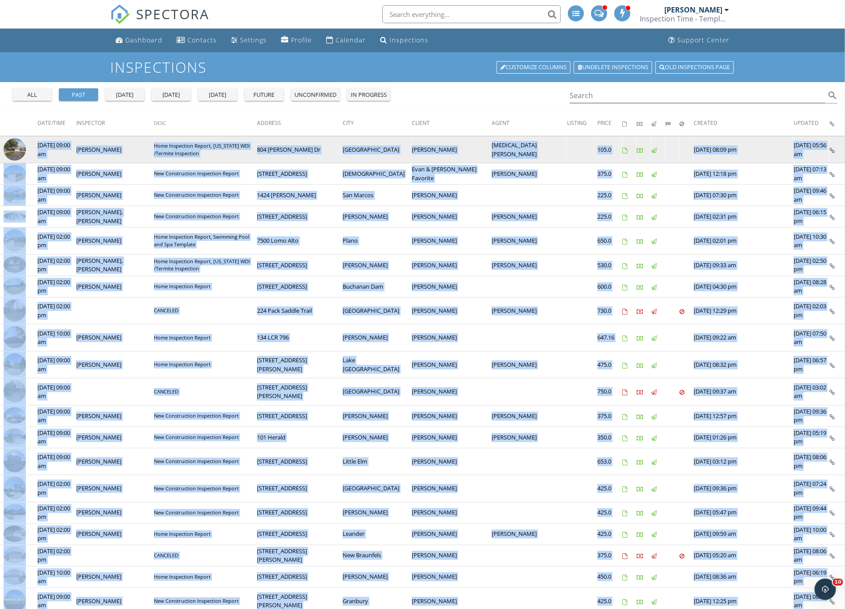
drag, startPoint x: 838, startPoint y: 533, endPoint x: 24, endPoint y: 146, distance: 901.1
click at [24, 146] on tbody "check_box_outline_blank 09/10/2025 09:00 am Aaron Davis Home Inspection Report,…" at bounding box center [422, 437] width 845 height 602
drag, startPoint x: 23, startPoint y: 147, endPoint x: 46, endPoint y: 142, distance: 23.8
copy tbody "09/10/2025 09:00 am Aaron Davis Home Inspection Report, Texas WDI /Termite Insp…"
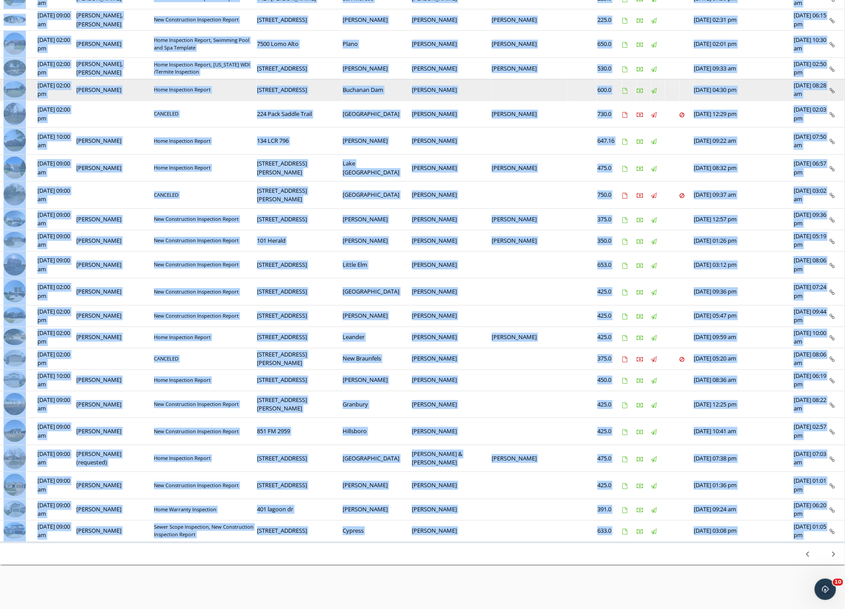
scroll to position [201, 0]
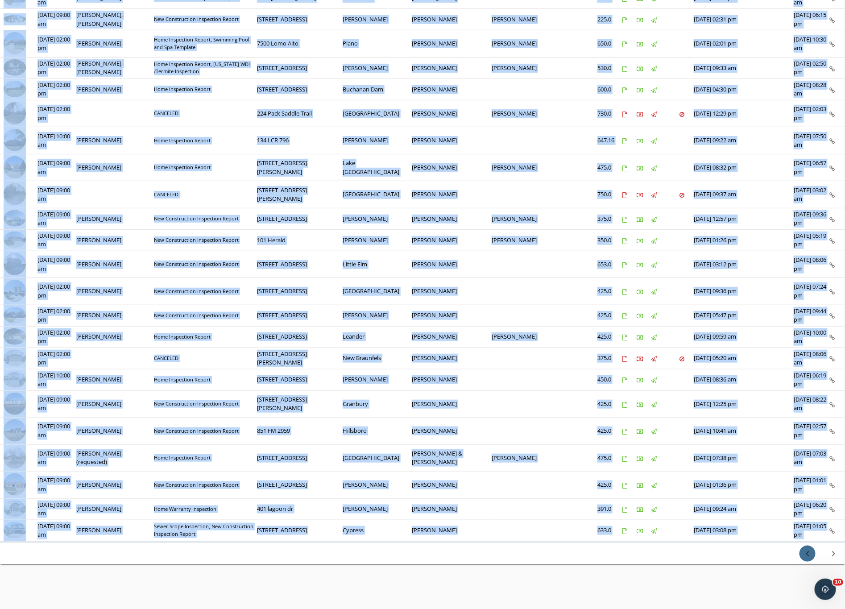
click at [704, 507] on icon "chevron_left" at bounding box center [807, 553] width 11 height 11
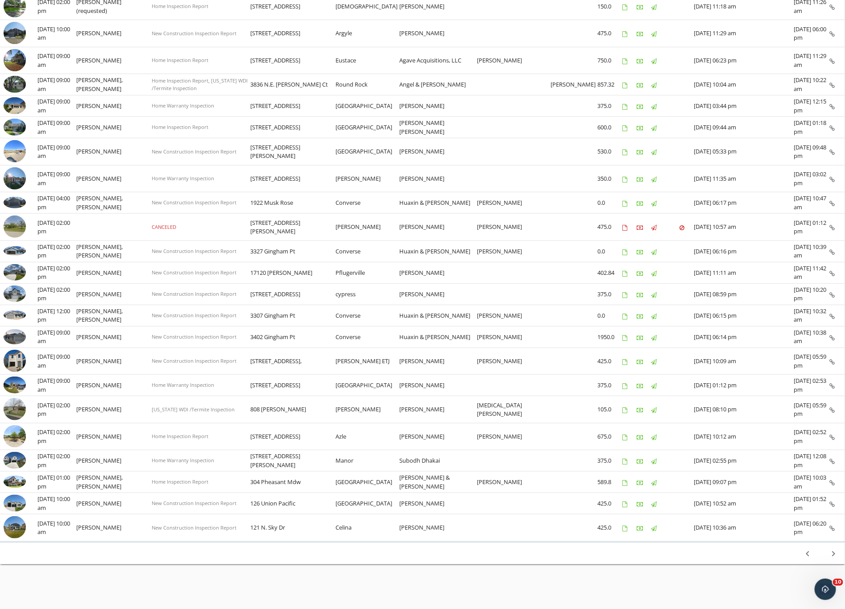
scroll to position [0, 0]
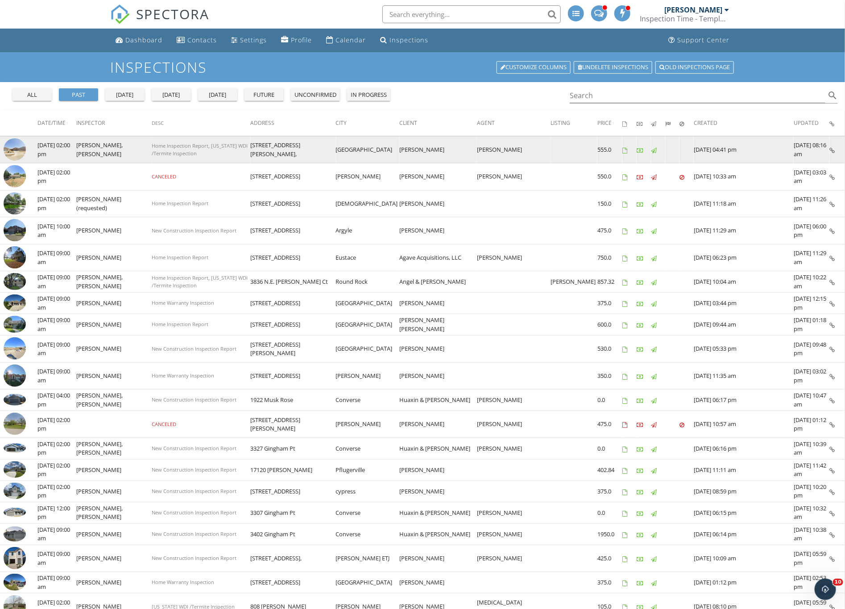
drag, startPoint x: 822, startPoint y: 532, endPoint x: 21, endPoint y: 142, distance: 890.8
click at [21, 142] on tbody "check_box_outline_blank 09/12/2025 02:00 pm Titus Livingston, Aaron Davis Home …" at bounding box center [422, 437] width 845 height 602
drag, startPoint x: 21, startPoint y: 149, endPoint x: 384, endPoint y: 145, distance: 362.8
copy tbody "09/12/2025 02:00 pm Titus Livingston, Aaron Davis Home Inspection Report, Texas…"
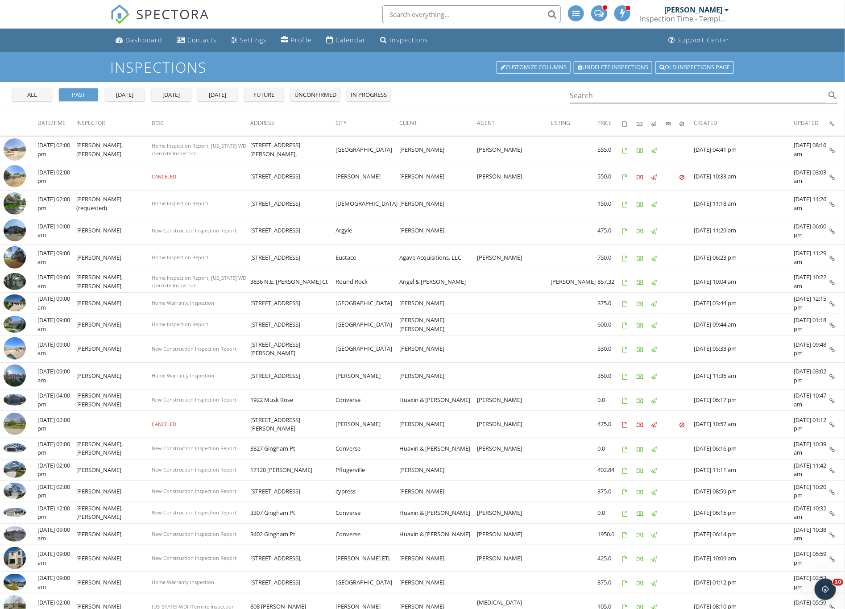
drag, startPoint x: 823, startPoint y: 125, endPoint x: 1, endPoint y: 114, distance: 822.1
click at [1, 114] on tr "Date/Time Inspector Desc Address City Client Agent Listing Price Created Updated" at bounding box center [422, 123] width 845 height 25
click at [704, 123] on th "Updated" at bounding box center [812, 123] width 36 height 25
drag, startPoint x: 815, startPoint y: 126, endPoint x: 781, endPoint y: 122, distance: 34.6
click at [704, 122] on tr "Date/Time Inspector Desc Address City Client Agent Listing Price Created Updated" at bounding box center [422, 123] width 845 height 25
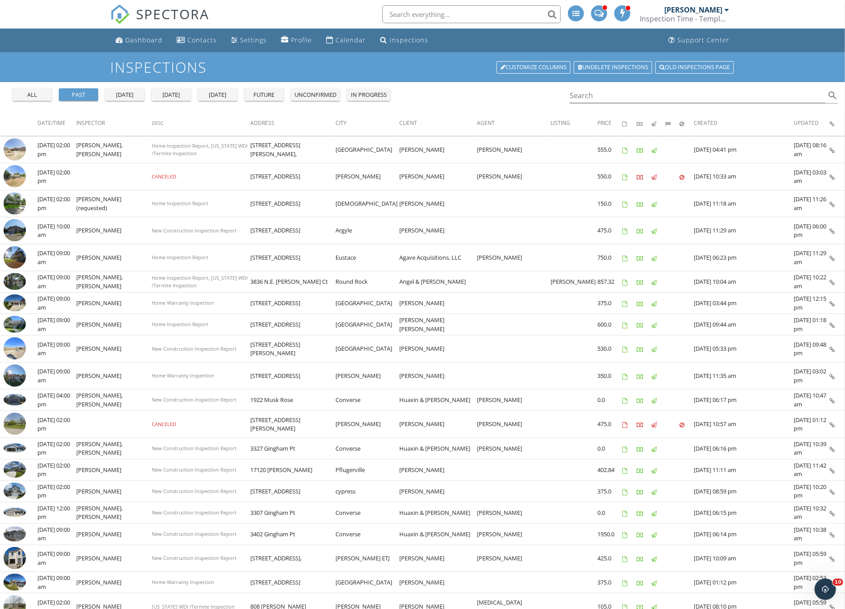
click at [704, 128] on th "Created" at bounding box center [744, 123] width 100 height 25
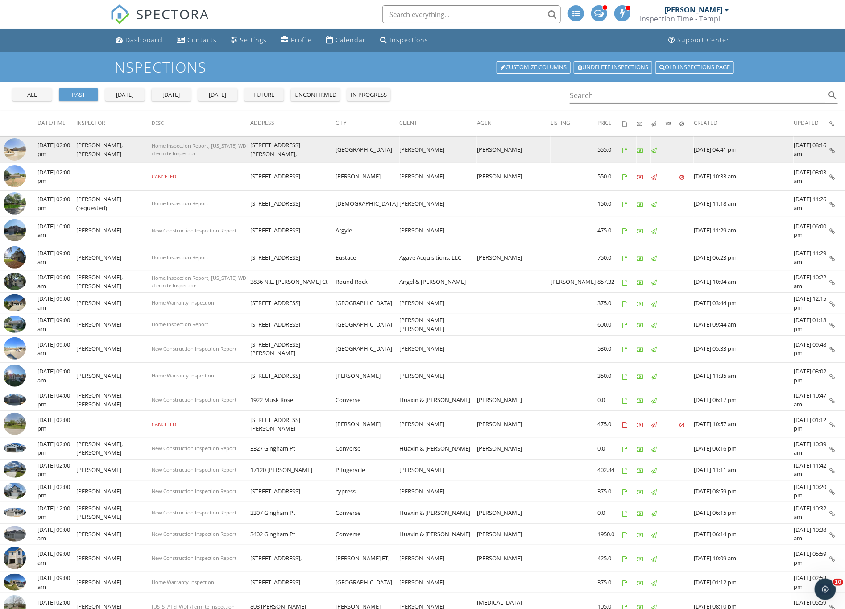
click at [704, 157] on td "09/10/2025 04:41 pm" at bounding box center [744, 149] width 100 height 27
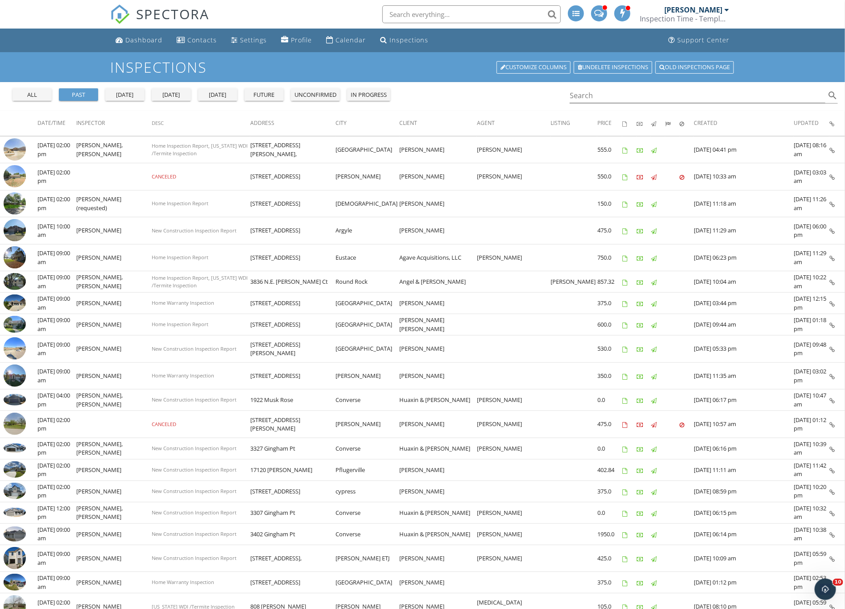
drag, startPoint x: 823, startPoint y: 125, endPoint x: 508, endPoint y: 122, distance: 315.5
click at [584, 122] on tr "Date/Time Inspector Desc Address City Client Agent Listing Price Created Updated" at bounding box center [422, 123] width 845 height 25
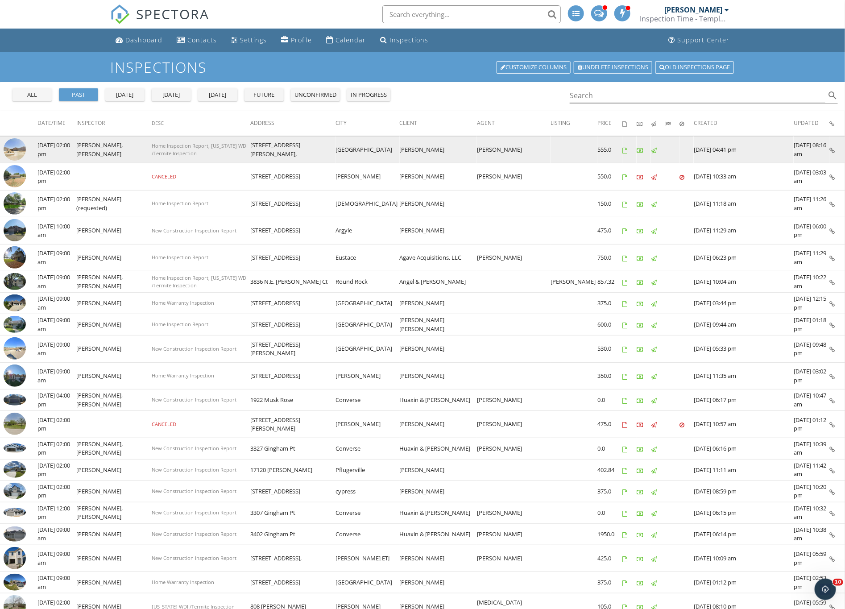
drag, startPoint x: 829, startPoint y: 535, endPoint x: 8, endPoint y: 141, distance: 910.2
click at [8, 141] on tbody "check_box_outline_blank 09/12/2025 02:00 pm Titus Livingston, Aaron Davis Home …" at bounding box center [422, 437] width 845 height 602
copy tbody "09/12/2025 02:00 pm Titus Livingston, Aaron Davis Home Inspection Report, Texas…"
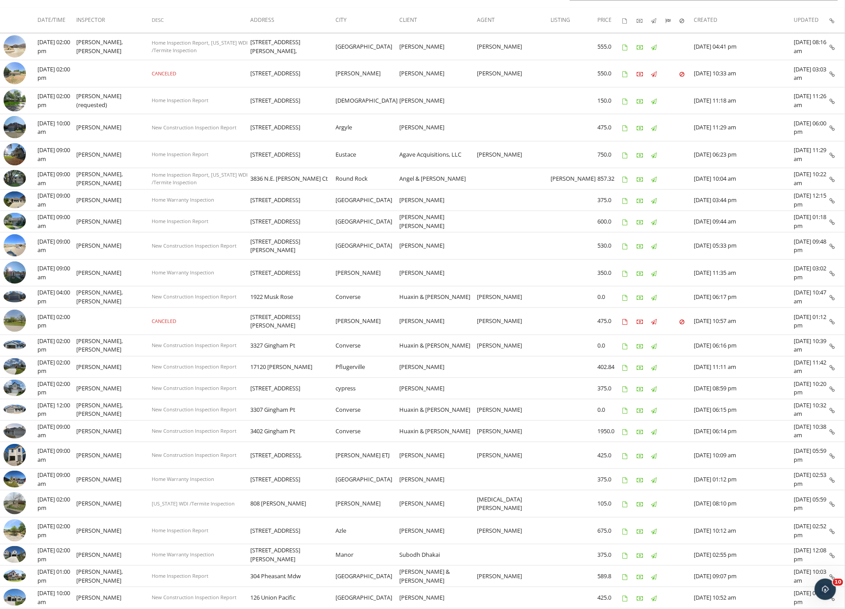
scroll to position [206, 0]
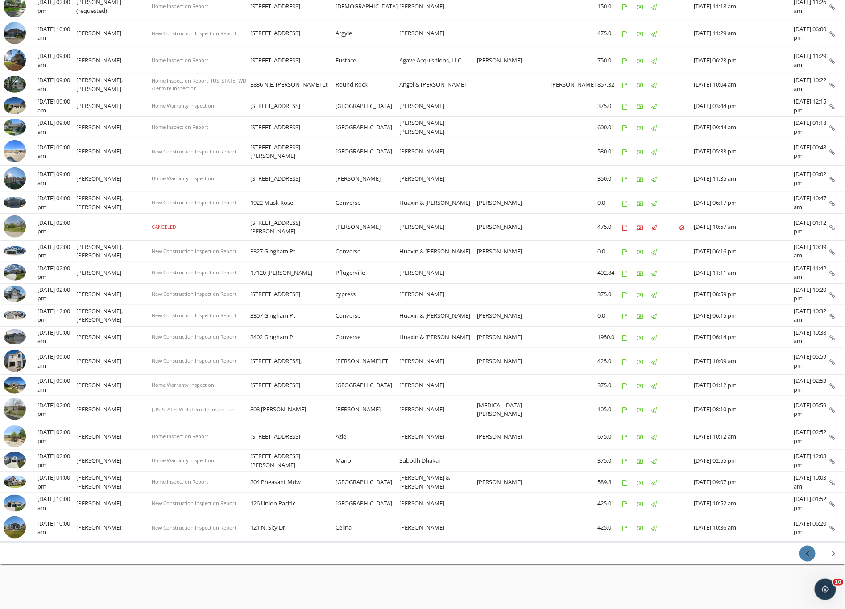
click at [704, 507] on icon "chevron_left" at bounding box center [807, 553] width 11 height 11
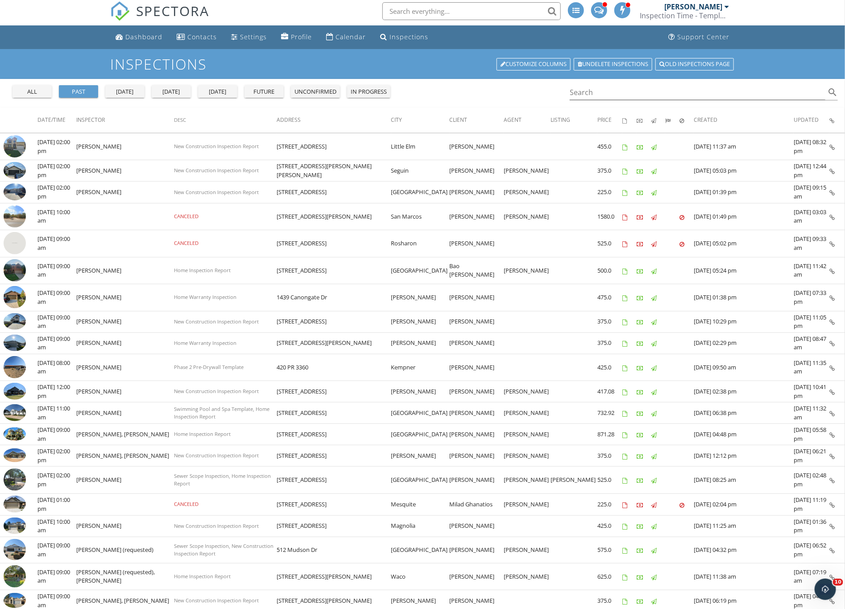
scroll to position [0, 0]
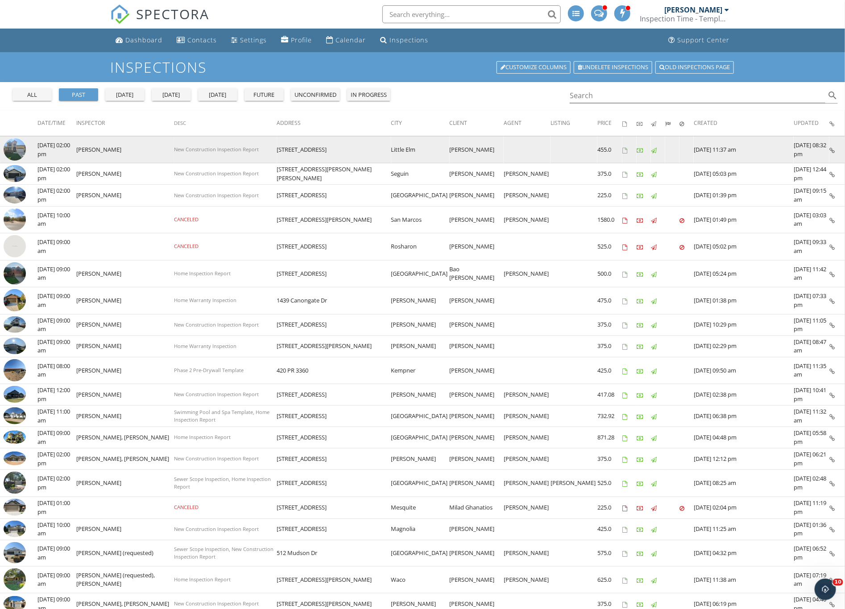
drag, startPoint x: 826, startPoint y: 533, endPoint x: 16, endPoint y: 145, distance: 898.6
click at [16, 145] on tbody "check_box_outline_blank 09/15/2025 02:00 pm Titus Livingston New Construction I…" at bounding box center [422, 437] width 845 height 602
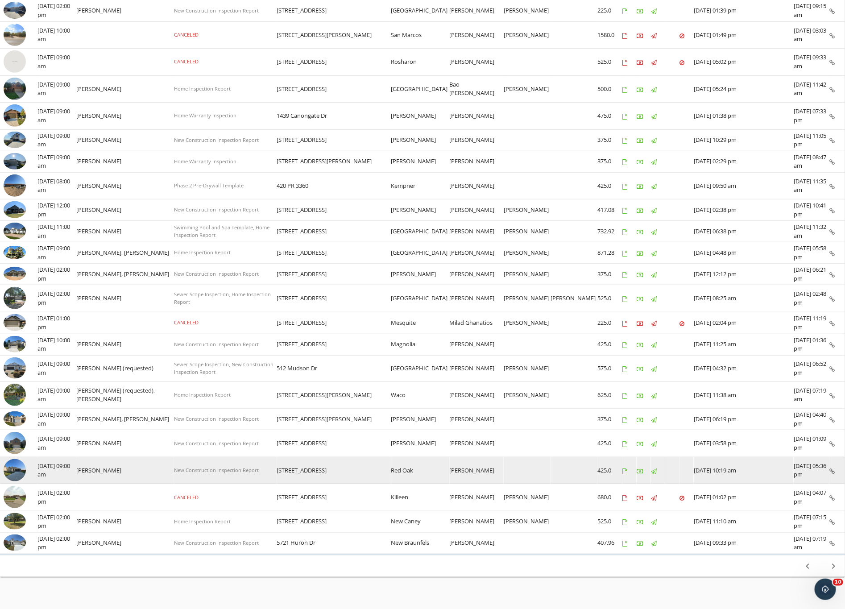
scroll to position [208, 0]
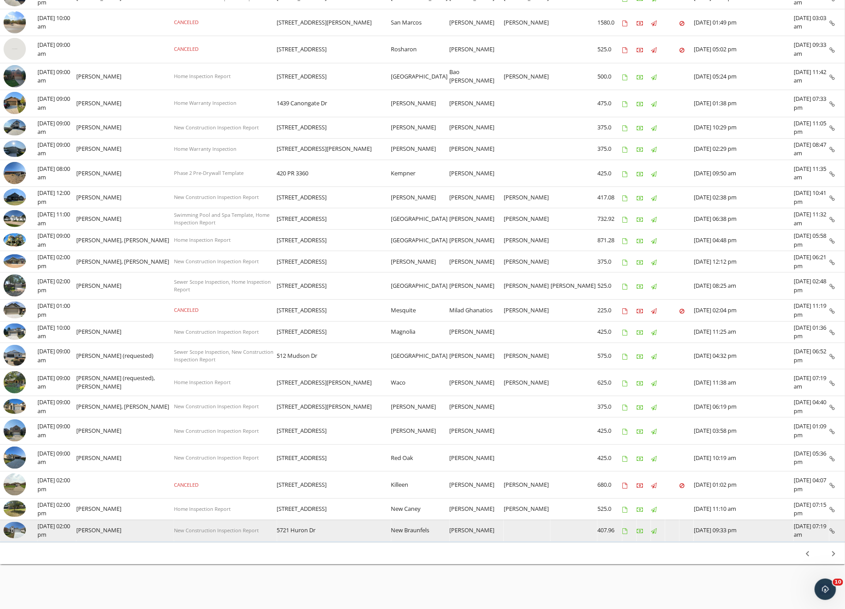
click at [704, 507] on td "09/17/2025 07:19 am" at bounding box center [812, 530] width 36 height 21
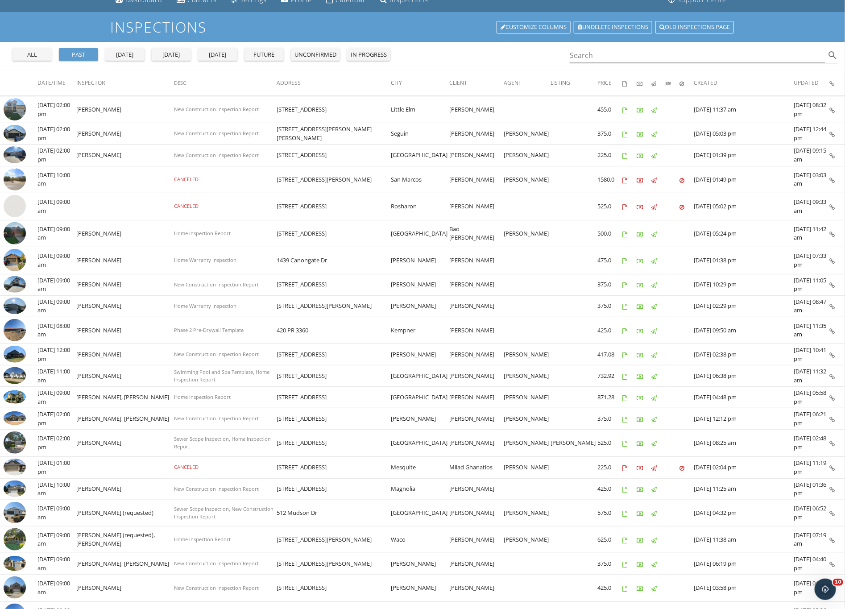
scroll to position [0, 0]
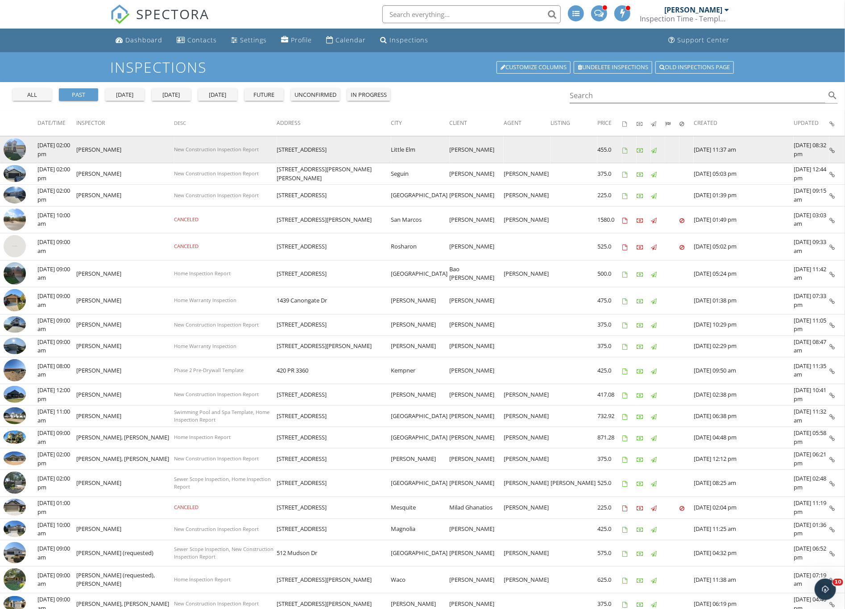
drag, startPoint x: 823, startPoint y: 536, endPoint x: 9, endPoint y: 145, distance: 902.8
click at [9, 145] on tbody "check_box_outline_blank 09/15/2025 02:00 pm Titus Livingston New Construction I…" at bounding box center [422, 437] width 845 height 602
drag, startPoint x: 14, startPoint y: 150, endPoint x: 7, endPoint y: 140, distance: 12.3
copy tbody "09/15/2025 02:00 pm Titus Livingston New Construction Inspection Report 137 Bre…"
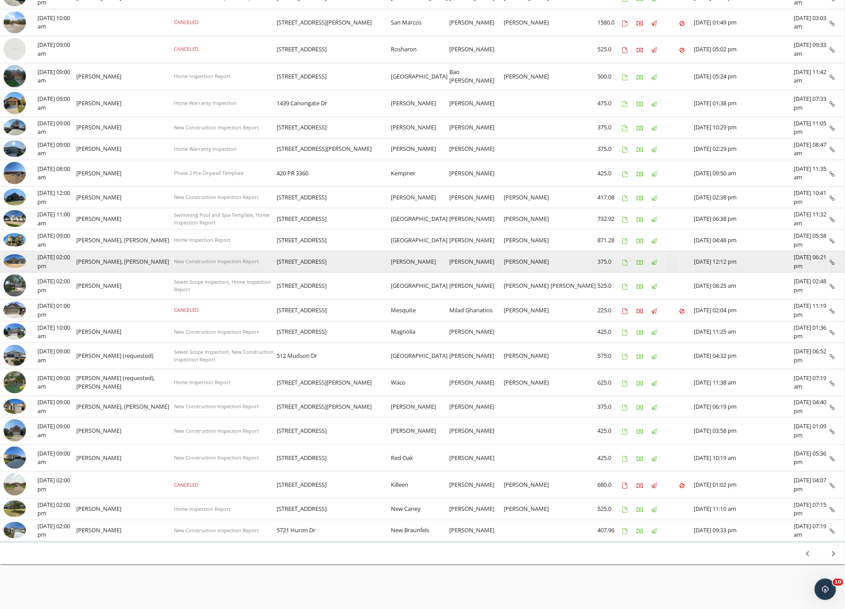
scroll to position [208, 0]
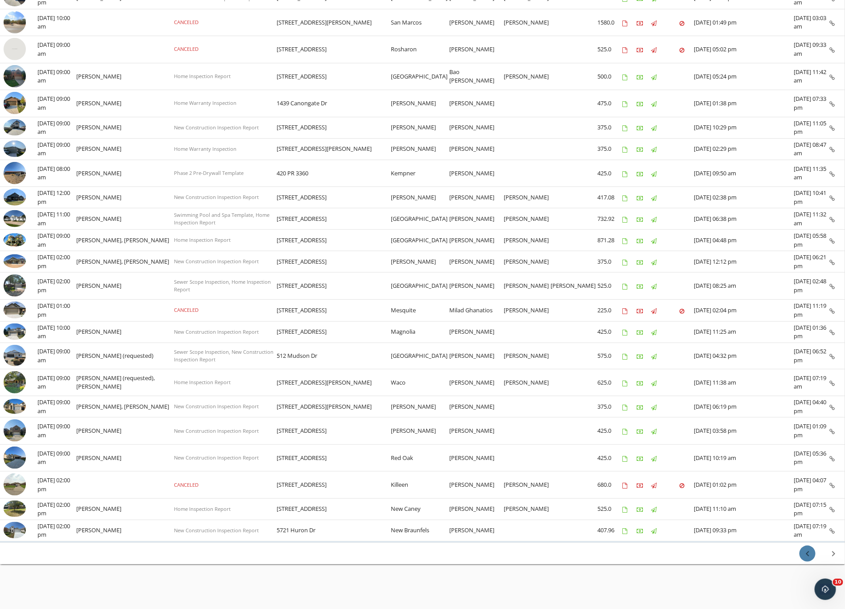
click at [704, 507] on icon "chevron_left" at bounding box center [807, 553] width 11 height 11
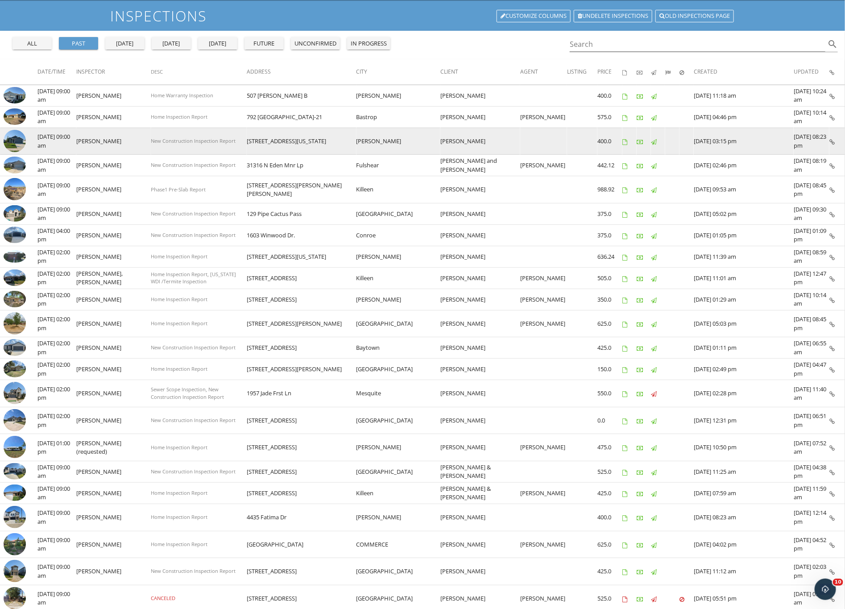
scroll to position [0, 0]
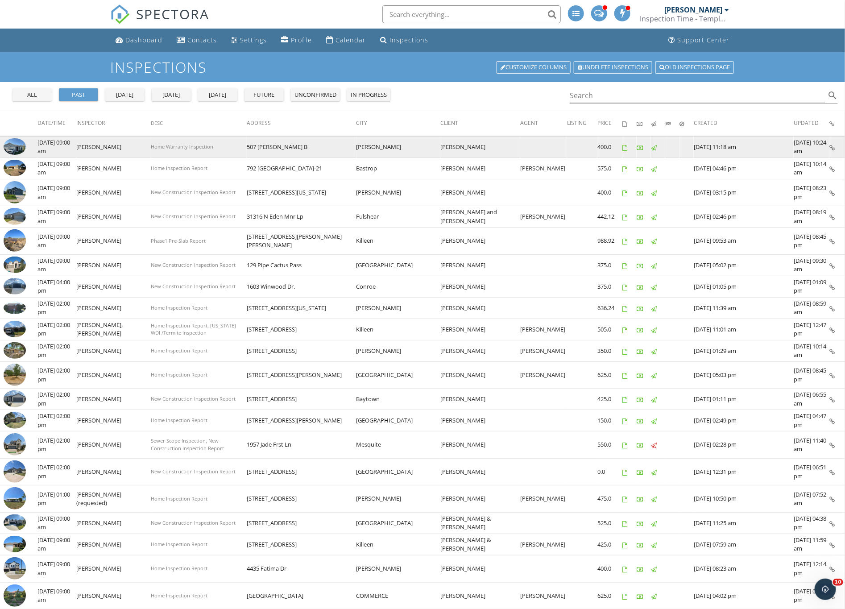
drag, startPoint x: 821, startPoint y: 535, endPoint x: 12, endPoint y: 145, distance: 898.2
click at [12, 145] on tbody "check_box_outline_blank 09/17/2025 09:00 am Thanh Duong Home Warranty Inspectio…" at bounding box center [422, 431] width 845 height 591
drag, startPoint x: 12, startPoint y: 145, endPoint x: 4, endPoint y: 145, distance: 7.6
copy tbody "09/17/2025 09:00 am Thanh Duong Home Warranty Inspection 507 Arnold Lp B uhland…"
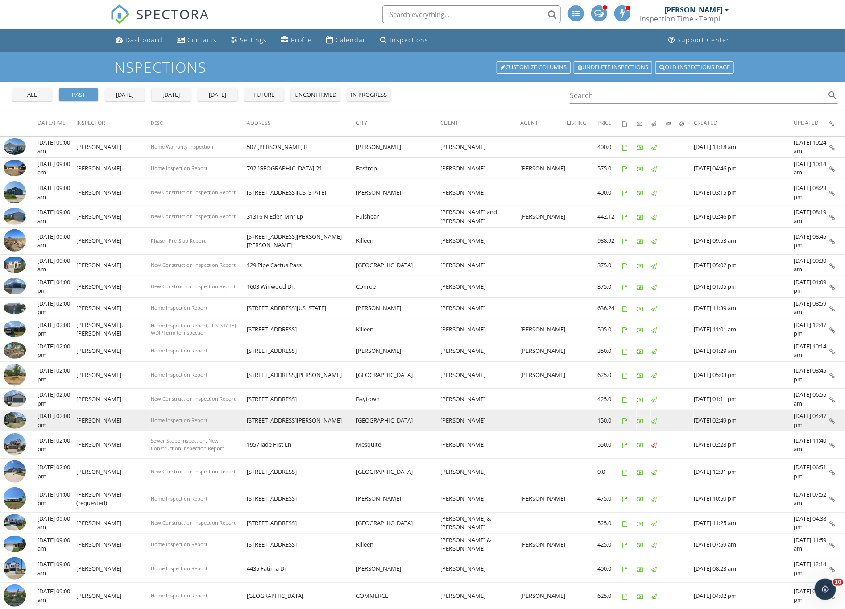
scroll to position [196, 0]
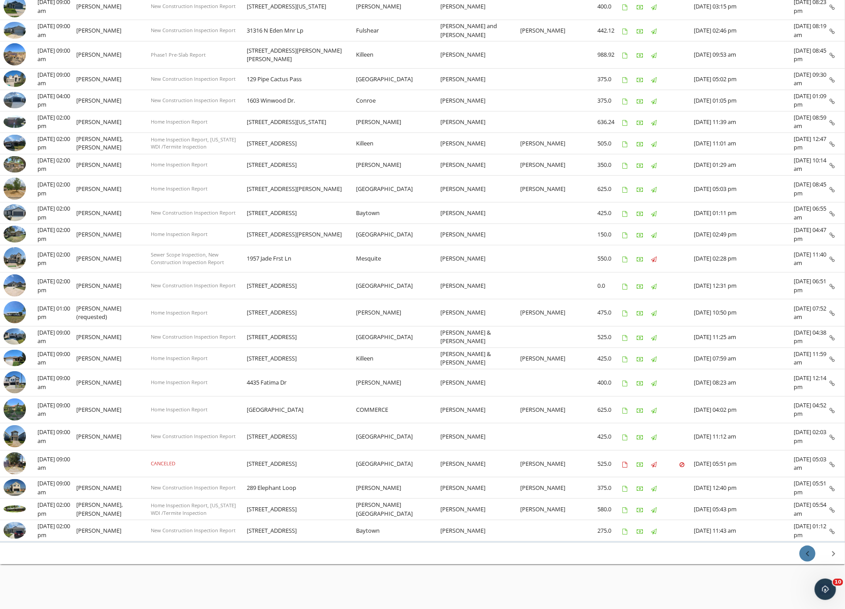
click at [704, 507] on icon "chevron_left" at bounding box center [807, 553] width 11 height 11
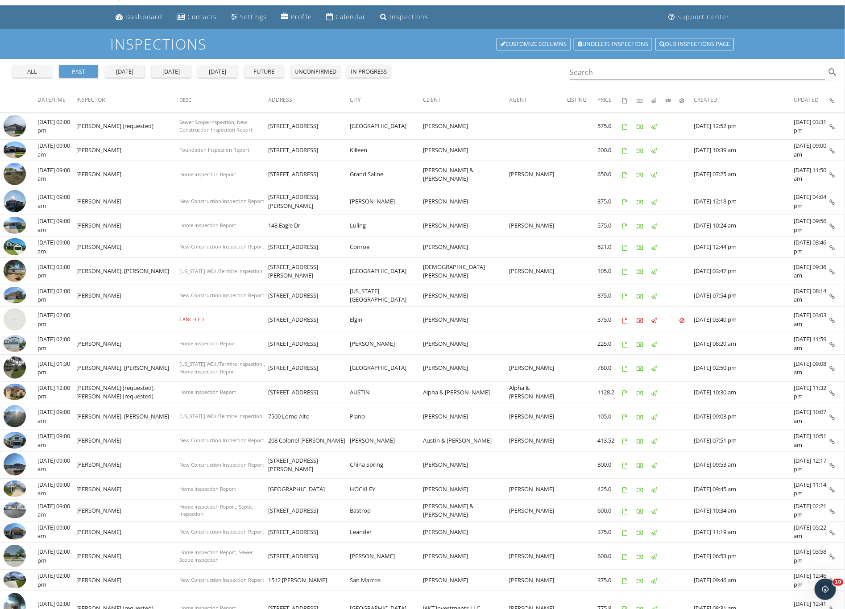
scroll to position [0, 0]
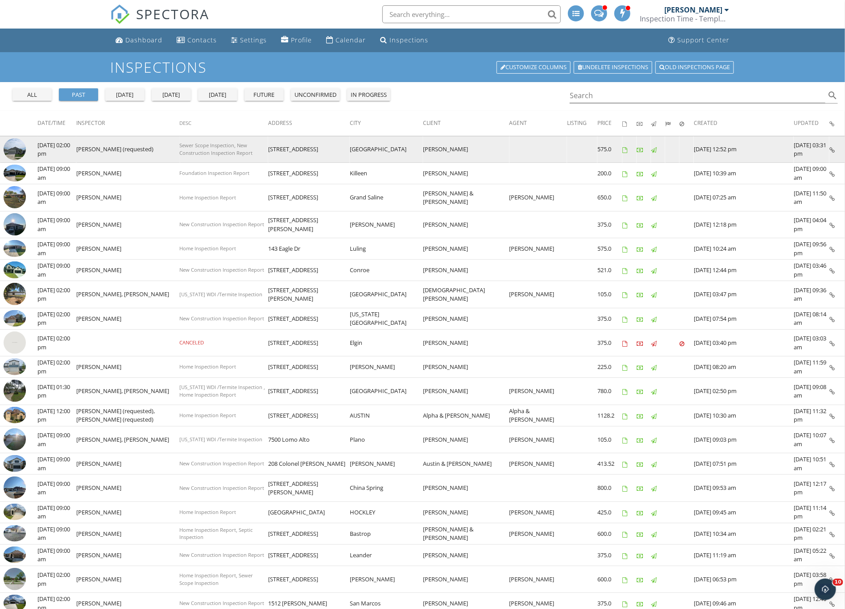
drag, startPoint x: 821, startPoint y: 533, endPoint x: 19, endPoint y: 153, distance: 887.9
click at [19, 153] on tbody "check_box_outline_blank 09/19/2025 02:00 pm Markell Jordan (requested) Sewer Sc…" at bounding box center [422, 446] width 845 height 621
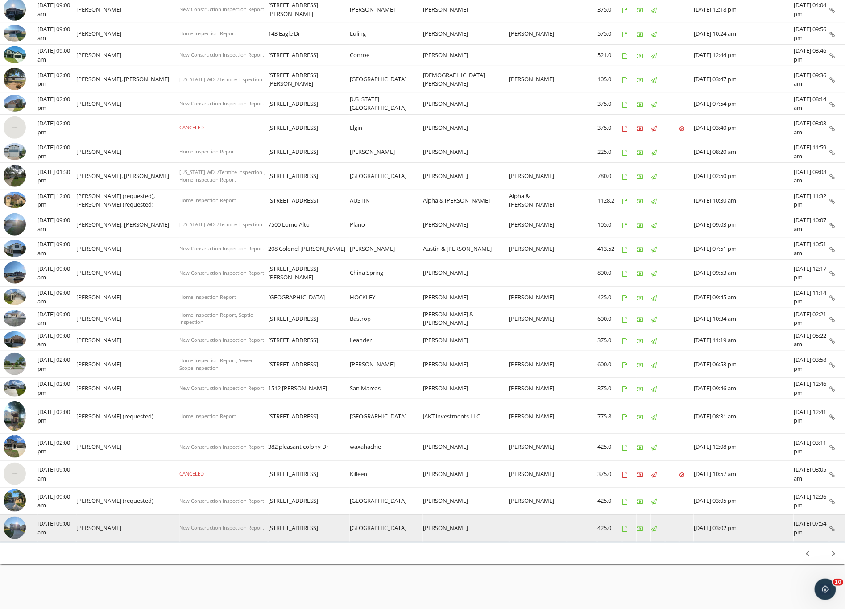
click at [704, 507] on td "09/21/2025 07:54 pm" at bounding box center [812, 528] width 36 height 27
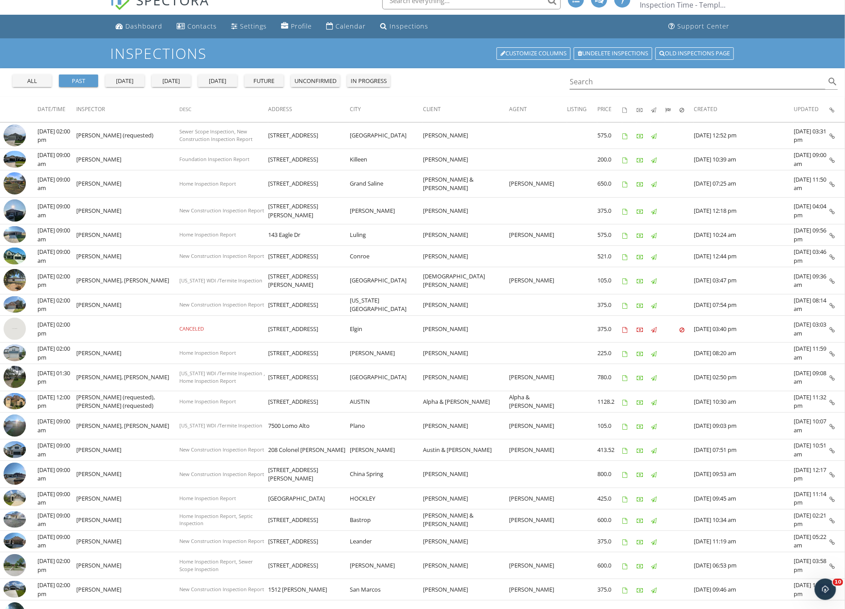
scroll to position [0, 0]
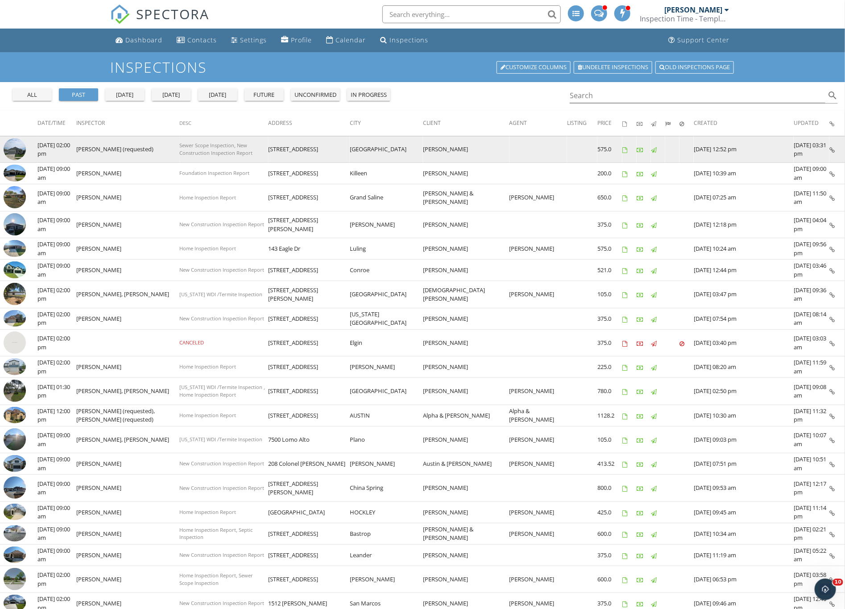
drag, startPoint x: 826, startPoint y: 536, endPoint x: 11, endPoint y: 142, distance: 905.8
click at [11, 142] on tbody "check_box_outline_blank 09/19/2025 02:00 pm Markell Jordan (requested) Sewer Sc…" at bounding box center [422, 446] width 845 height 621
copy tbody "09/19/2025 02:00 pm Markell Jordan (requested) Sewer Scope Inspection, New Cons…"
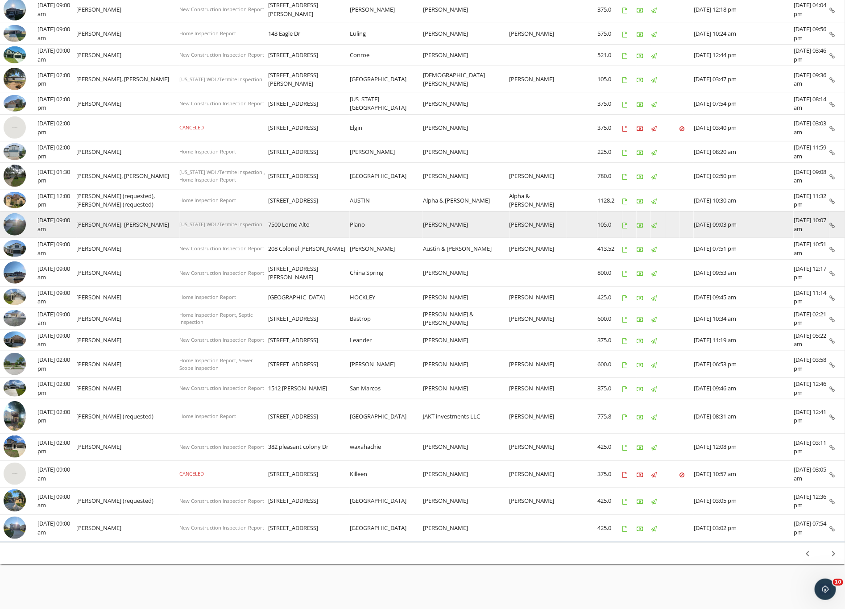
scroll to position [226, 0]
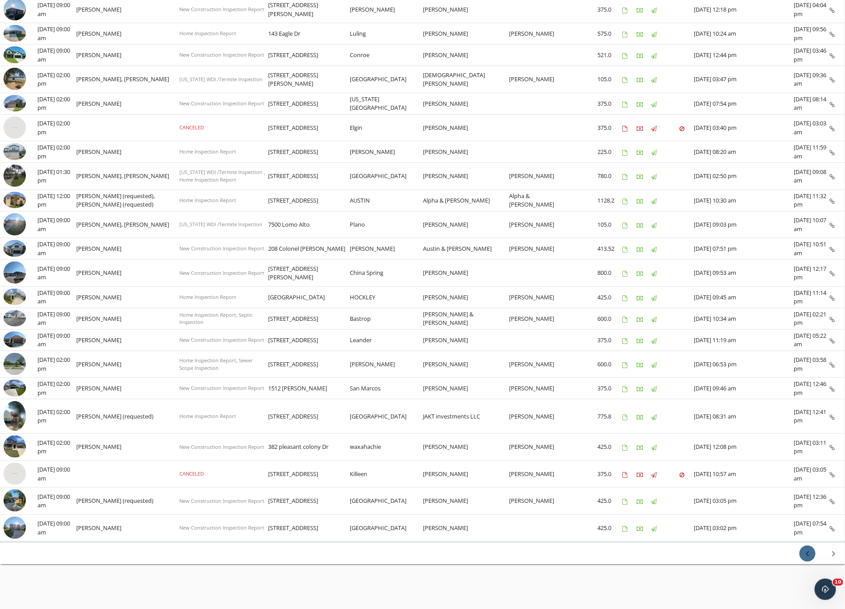
click at [704, 507] on icon "chevron_left" at bounding box center [807, 553] width 11 height 11
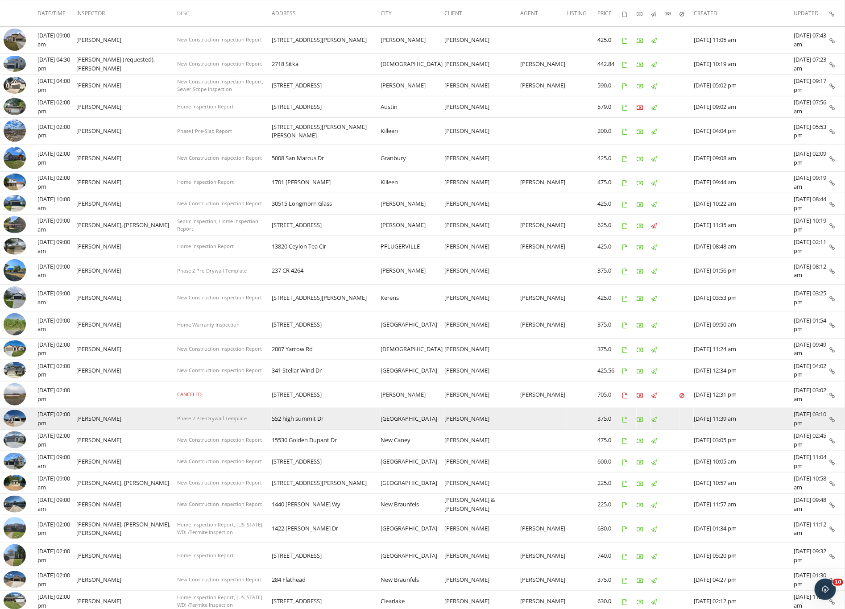
scroll to position [191, 0]
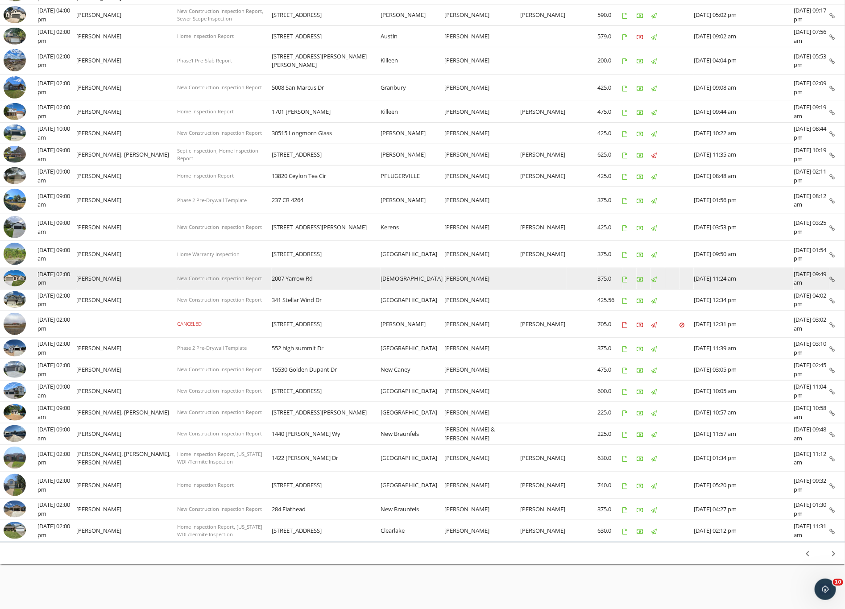
drag, startPoint x: 827, startPoint y: 533, endPoint x: 10, endPoint y: 274, distance: 857.6
click at [10, 274] on tbody "check_box_outline_blank 09/23/2025 09:00 am Titus Livingston New Construction I…" at bounding box center [422, 249] width 845 height 586
copy tbody "09/21/2025 02:00 pm Robert Luis Ochoa Jr New Construction Inspection Report 200…"
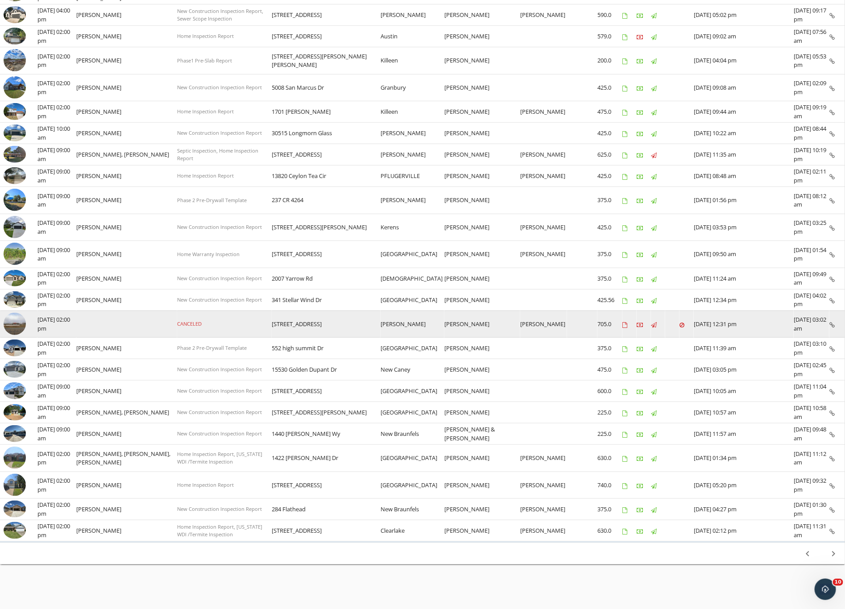
click at [145, 311] on td at bounding box center [126, 324] width 101 height 27
